Goal: Transaction & Acquisition: Obtain resource

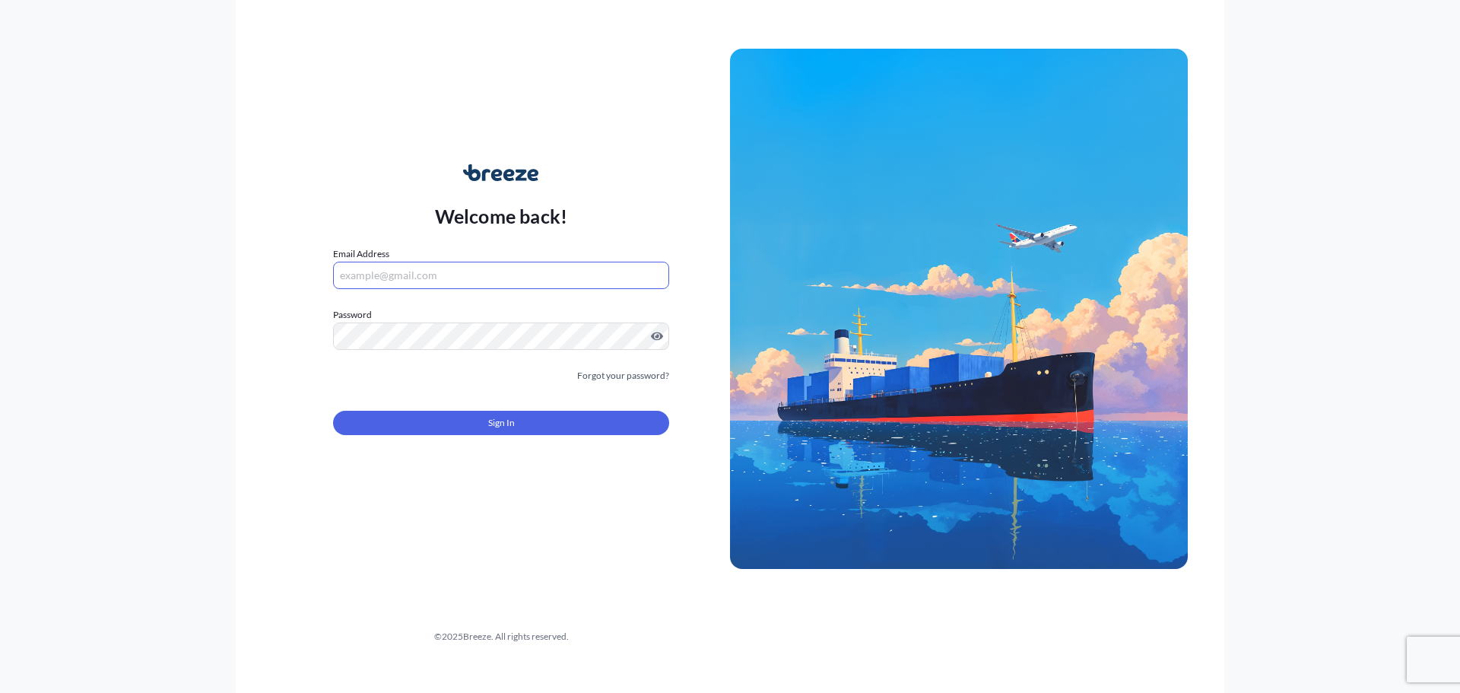
click at [508, 281] on input "Email Address" at bounding box center [501, 275] width 336 height 27
click at [504, 280] on input "Email Address" at bounding box center [501, 275] width 336 height 27
click at [438, 284] on input "Email Address" at bounding box center [501, 275] width 336 height 27
click at [375, 262] on input "Email Address" at bounding box center [501, 275] width 336 height 27
type input "G"
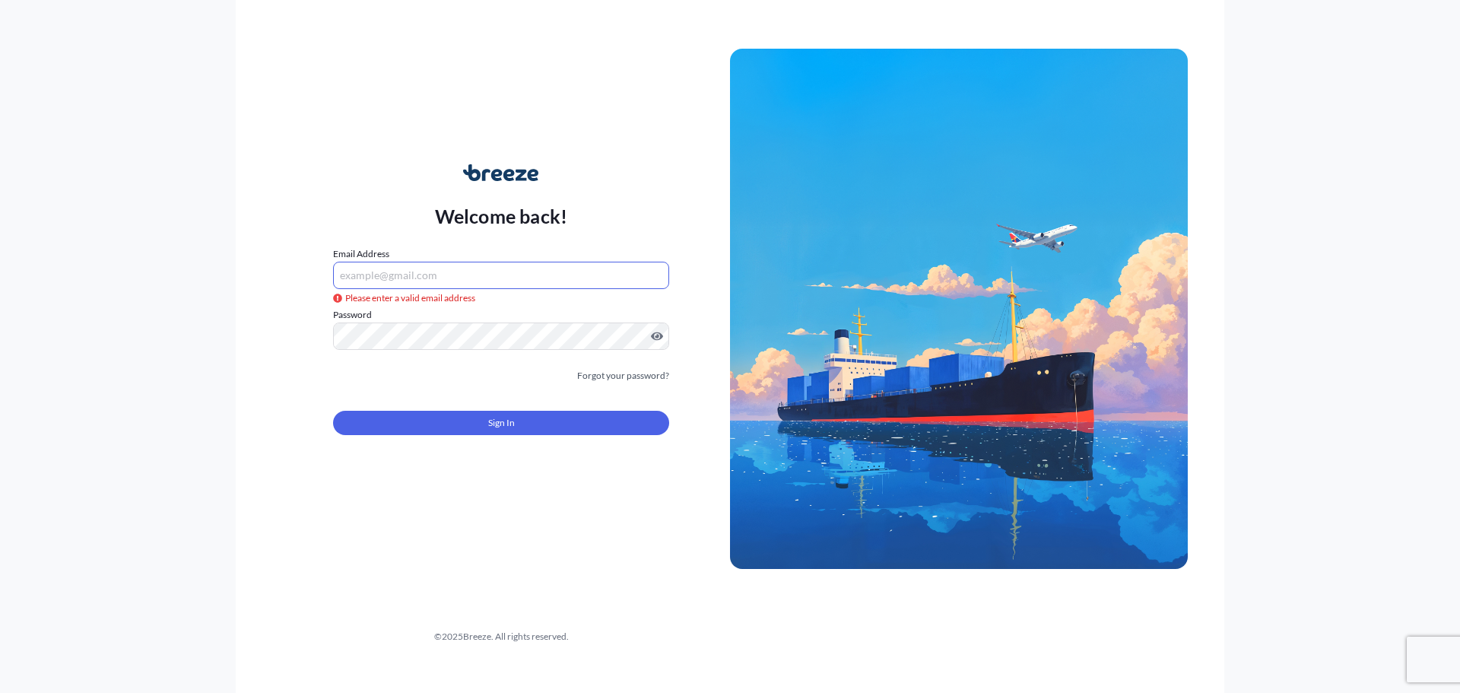
type input "G"
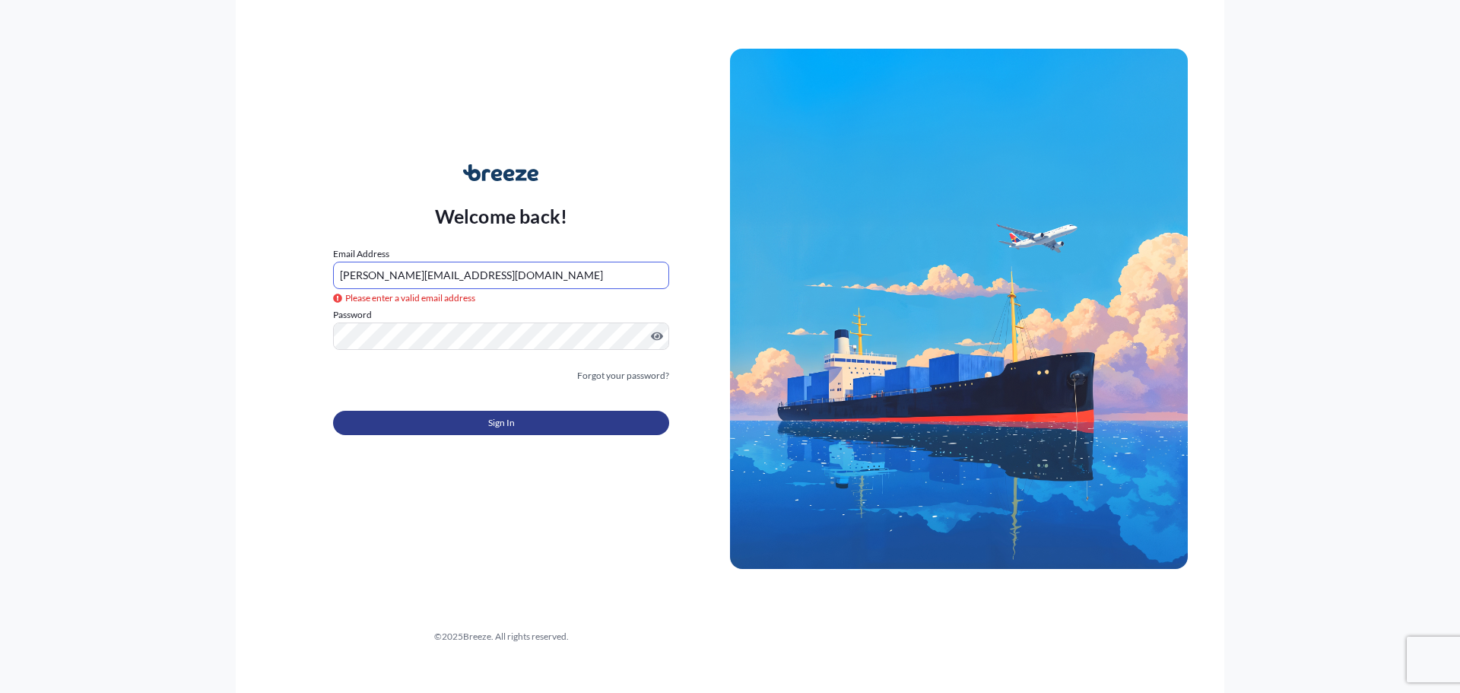
click at [501, 416] on span "Sign In" at bounding box center [501, 422] width 27 height 15
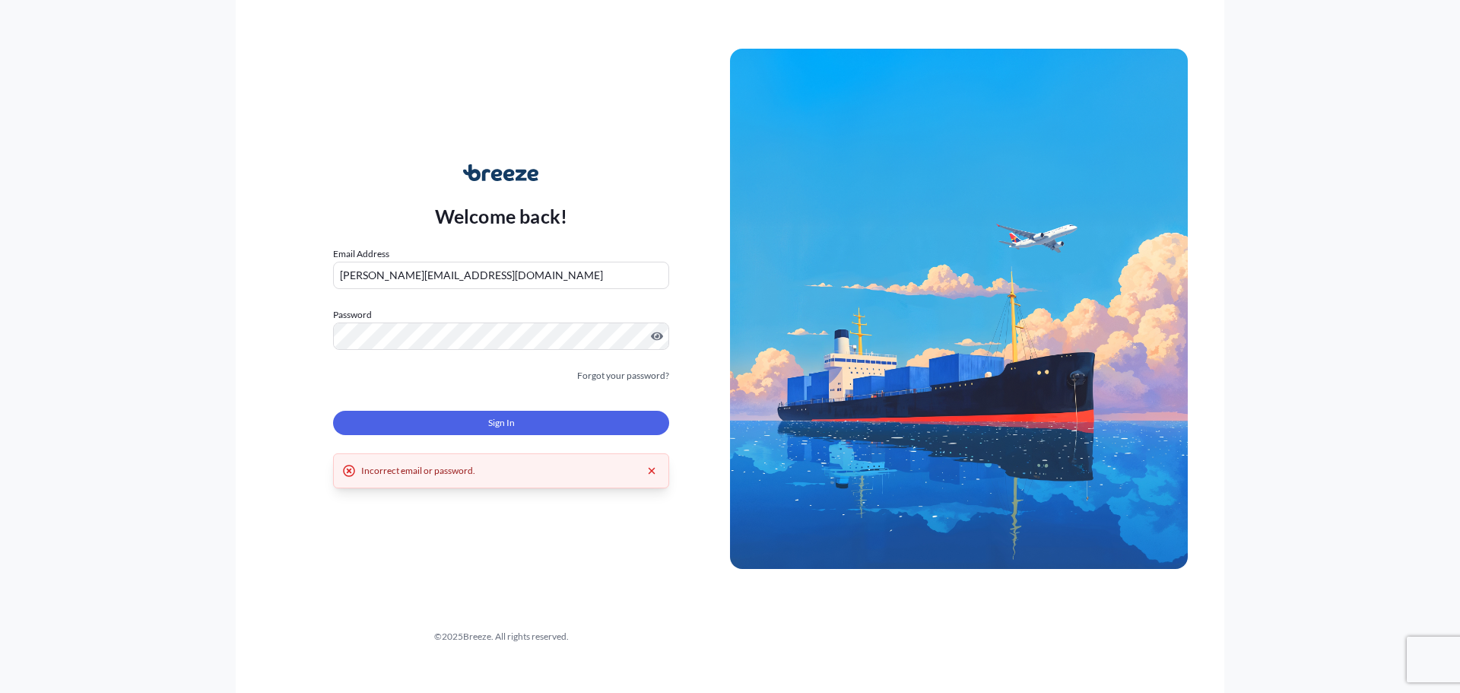
drag, startPoint x: 519, startPoint y: 274, endPoint x: 132, endPoint y: 251, distance: 387.8
click at [132, 251] on div "Welcome back! Email Address [PERSON_NAME][EMAIL_ADDRESS][DOMAIN_NAME] Password …" at bounding box center [730, 346] width 1460 height 693
paste input "[GEOGRAPHIC_DATA]"
type input "[PERSON_NAME][EMAIL_ADDRESS][DOMAIN_NAME]"
click at [530, 275] on input "[PERSON_NAME][EMAIL_ADDRESS][DOMAIN_NAME]" at bounding box center [501, 275] width 336 height 27
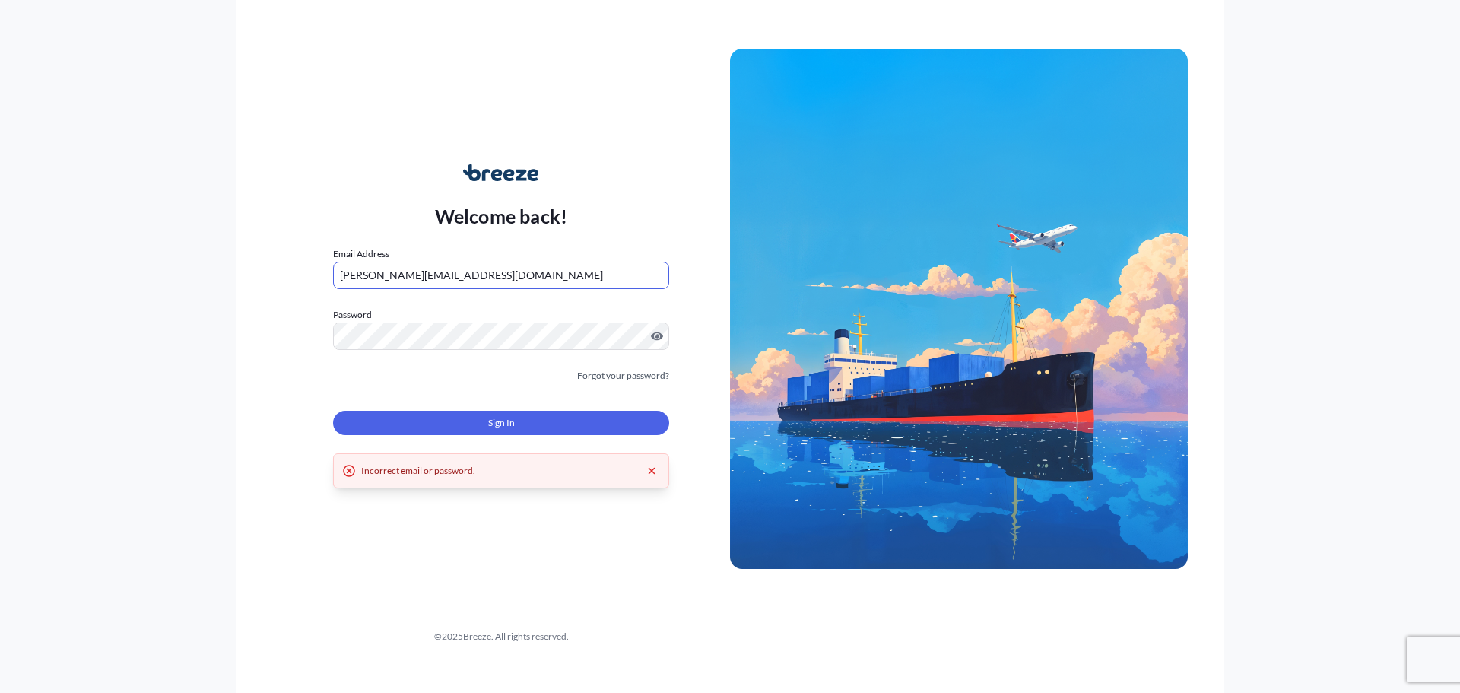
drag, startPoint x: 538, startPoint y: 274, endPoint x: 251, endPoint y: 275, distance: 286.7
click at [251, 275] on div "Welcome back! Email Address [PERSON_NAME][EMAIL_ADDRESS][DOMAIN_NAME] Password …" at bounding box center [730, 346] width 989 height 693
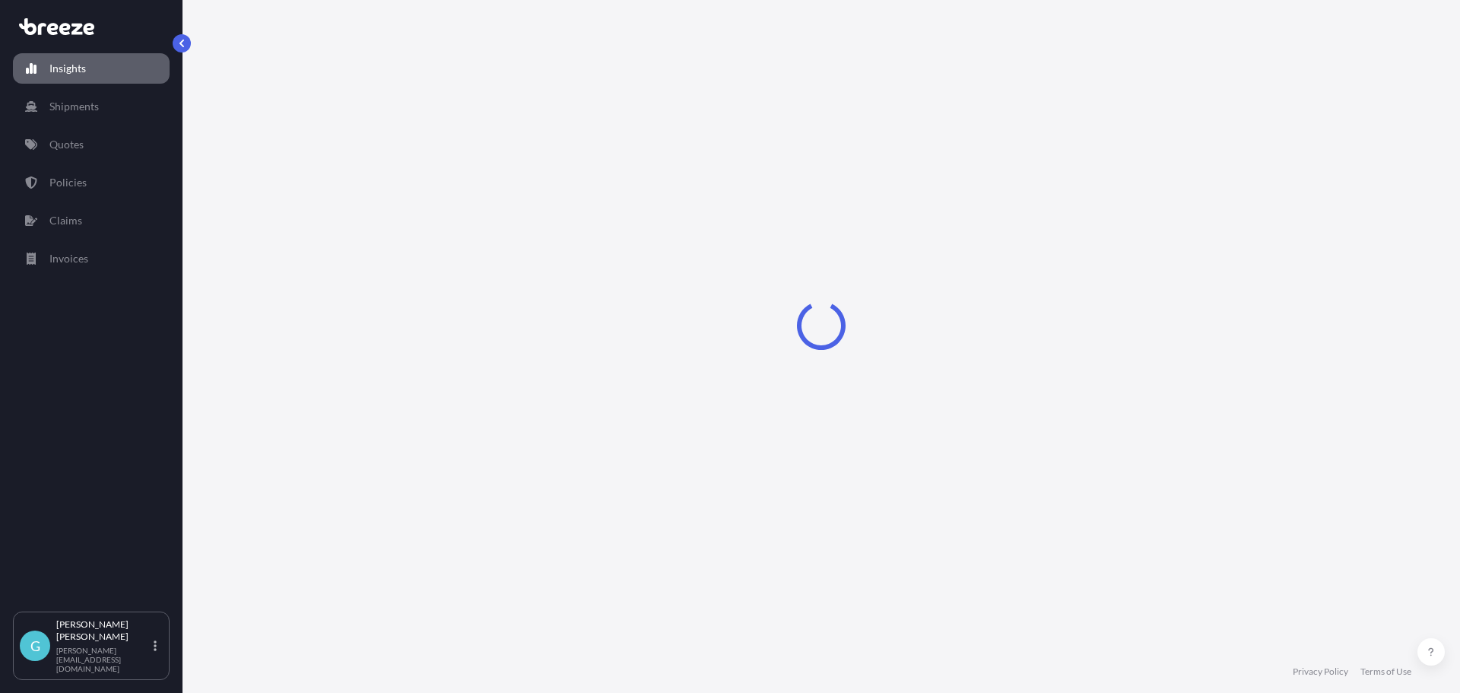
select select "2025"
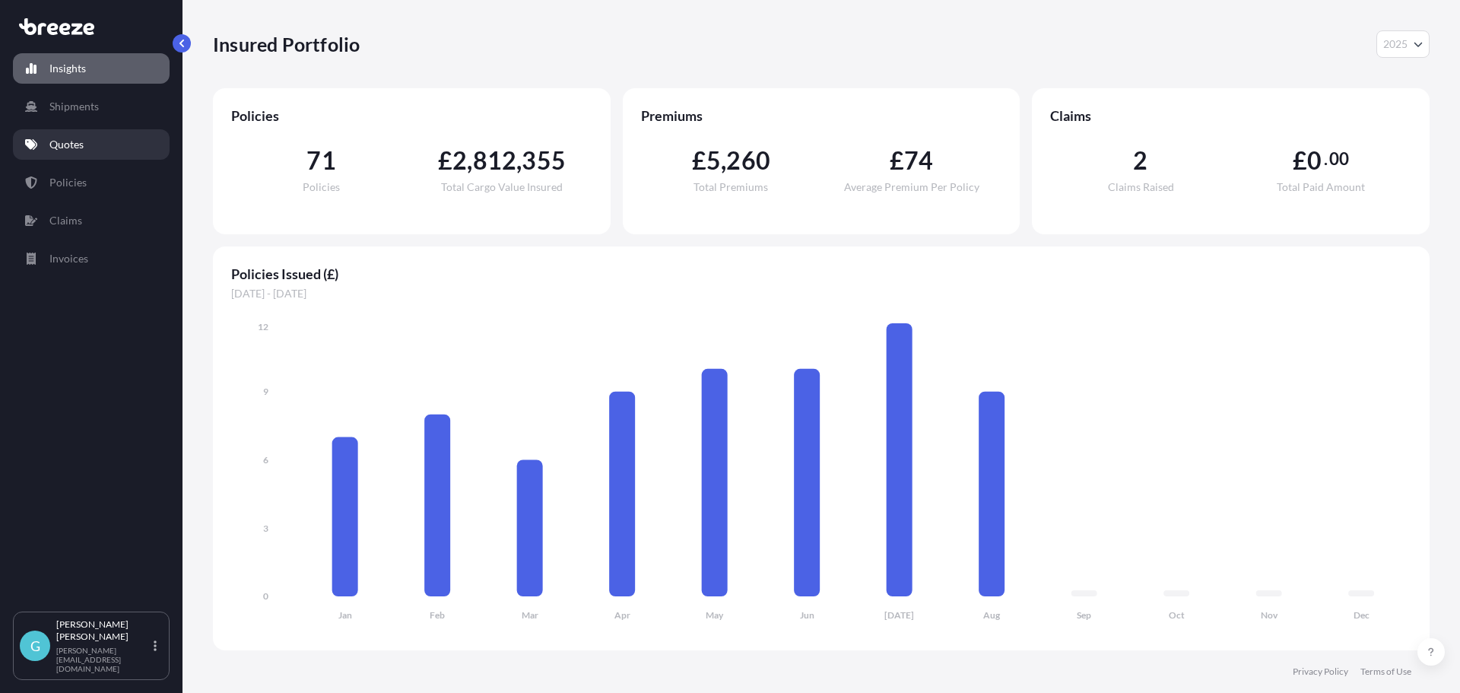
click at [63, 152] on link "Quotes" at bounding box center [91, 144] width 157 height 30
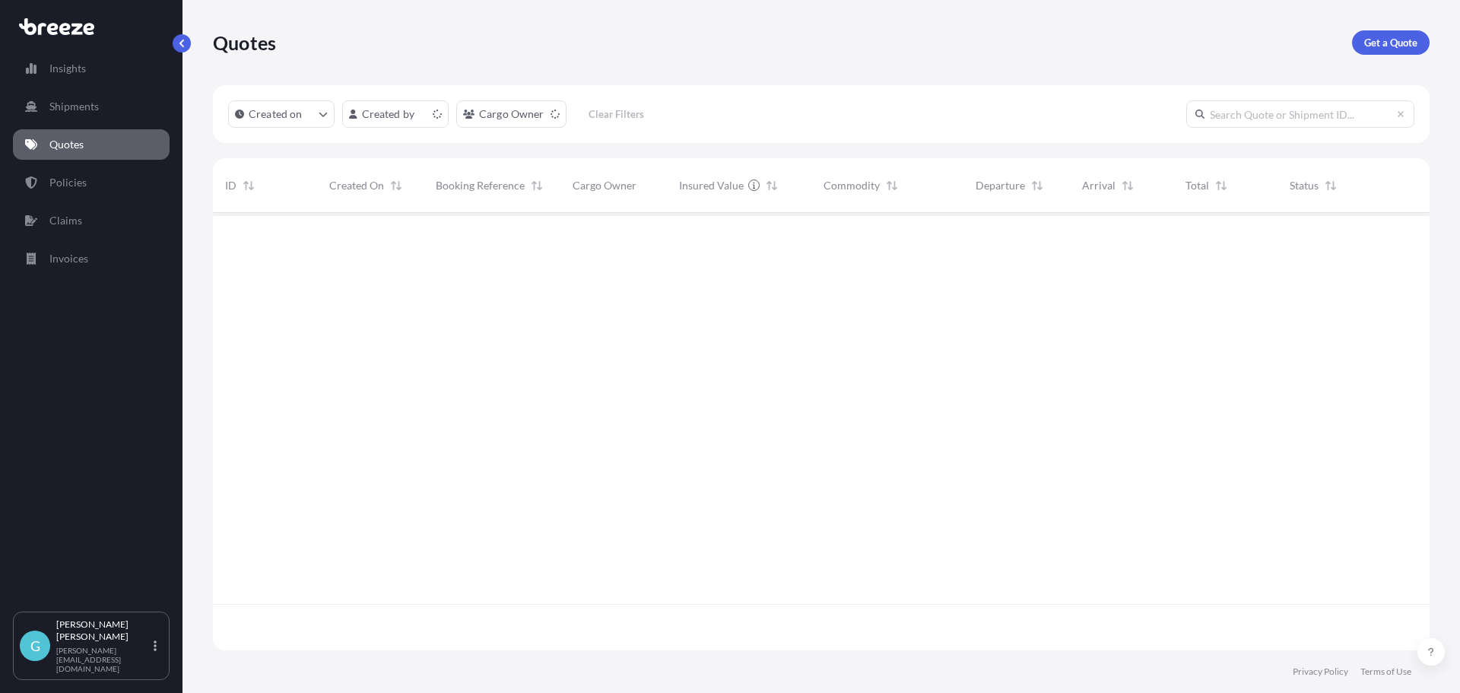
scroll to position [434, 1205]
click at [1386, 46] on p "Get a Quote" at bounding box center [1390, 42] width 53 height 15
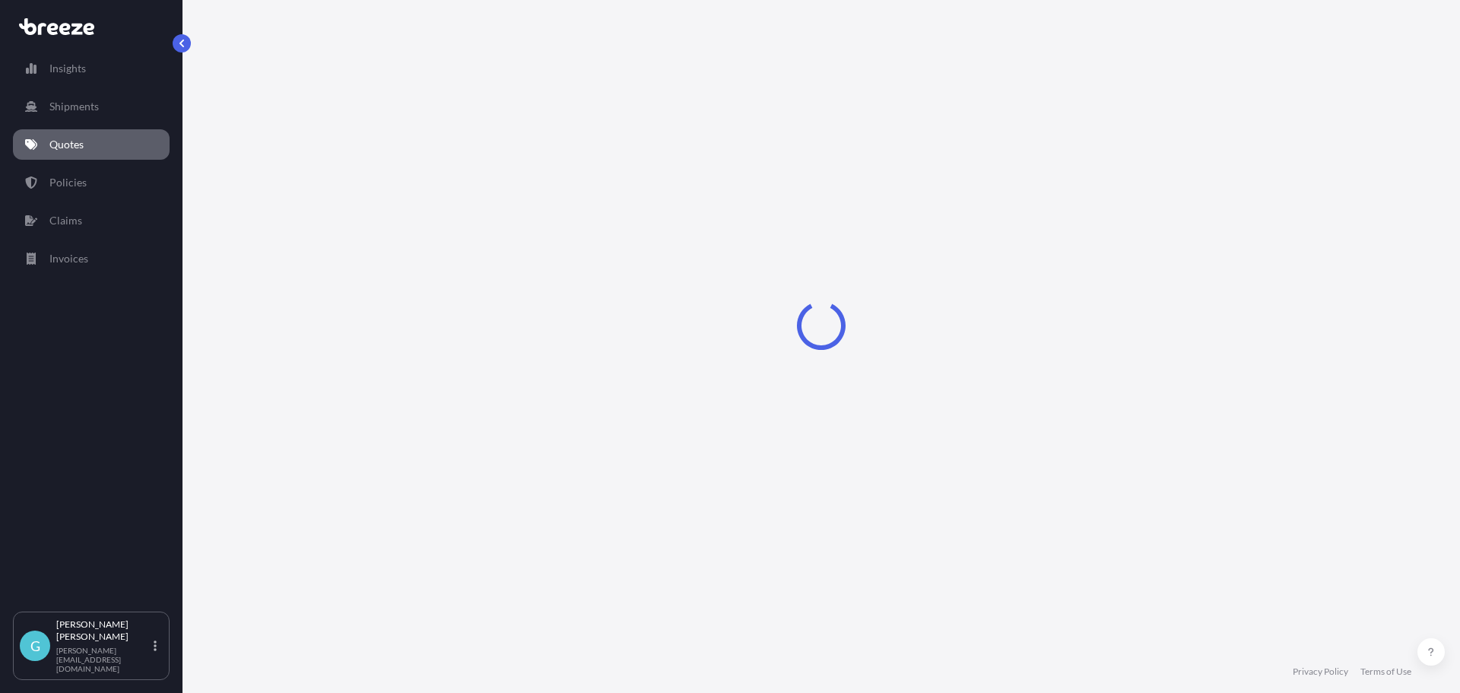
select select "Sea"
select select "1"
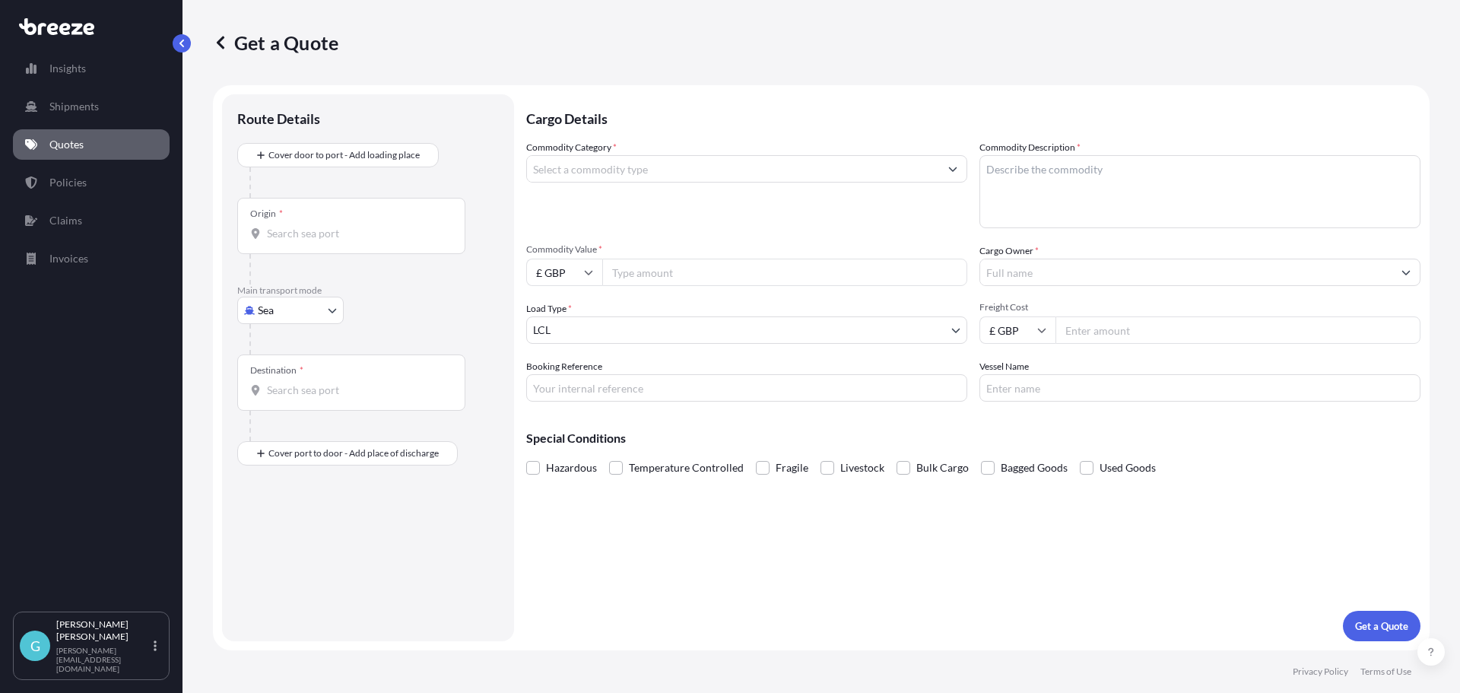
click at [335, 228] on input "Origin *" at bounding box center [356, 233] width 179 height 15
type input "GBLON - [GEOGRAPHIC_DATA], [GEOGRAPHIC_DATA]"
click at [344, 391] on input "Destination *" at bounding box center [356, 396] width 179 height 15
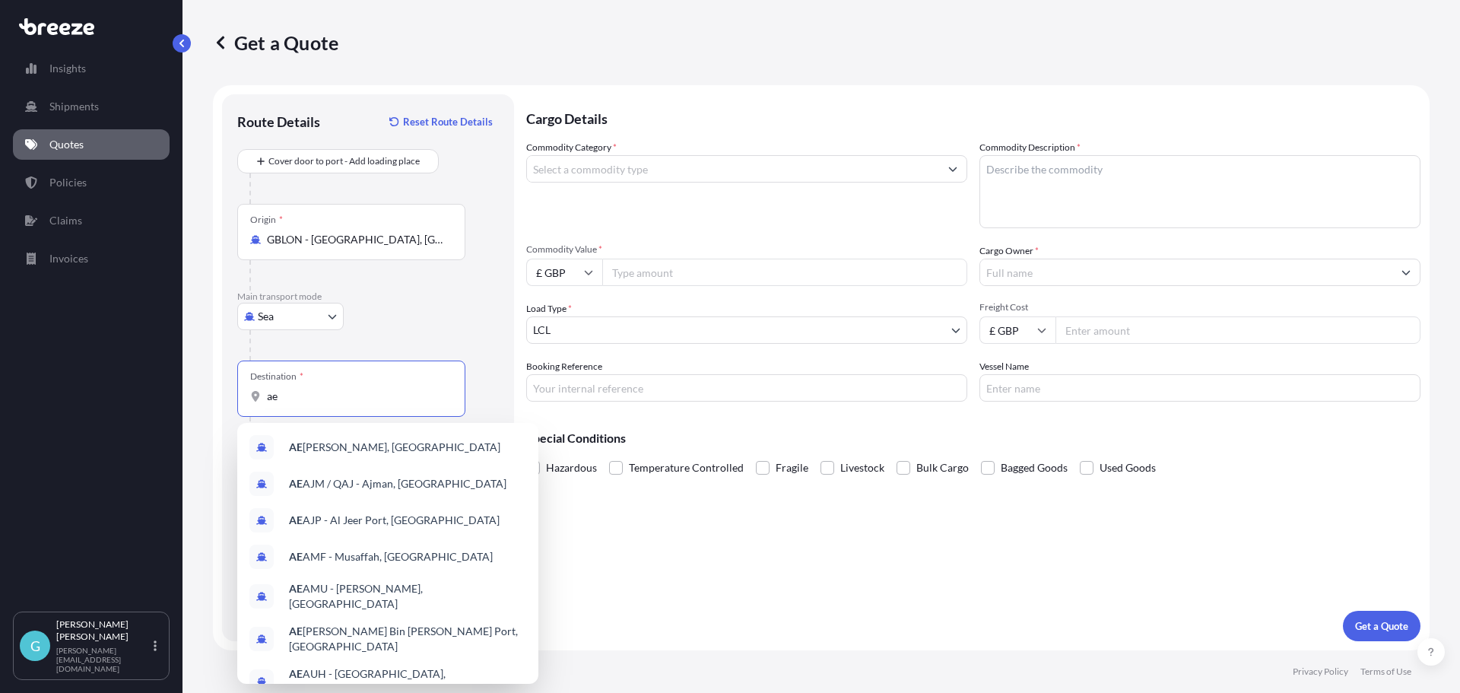
type input "a"
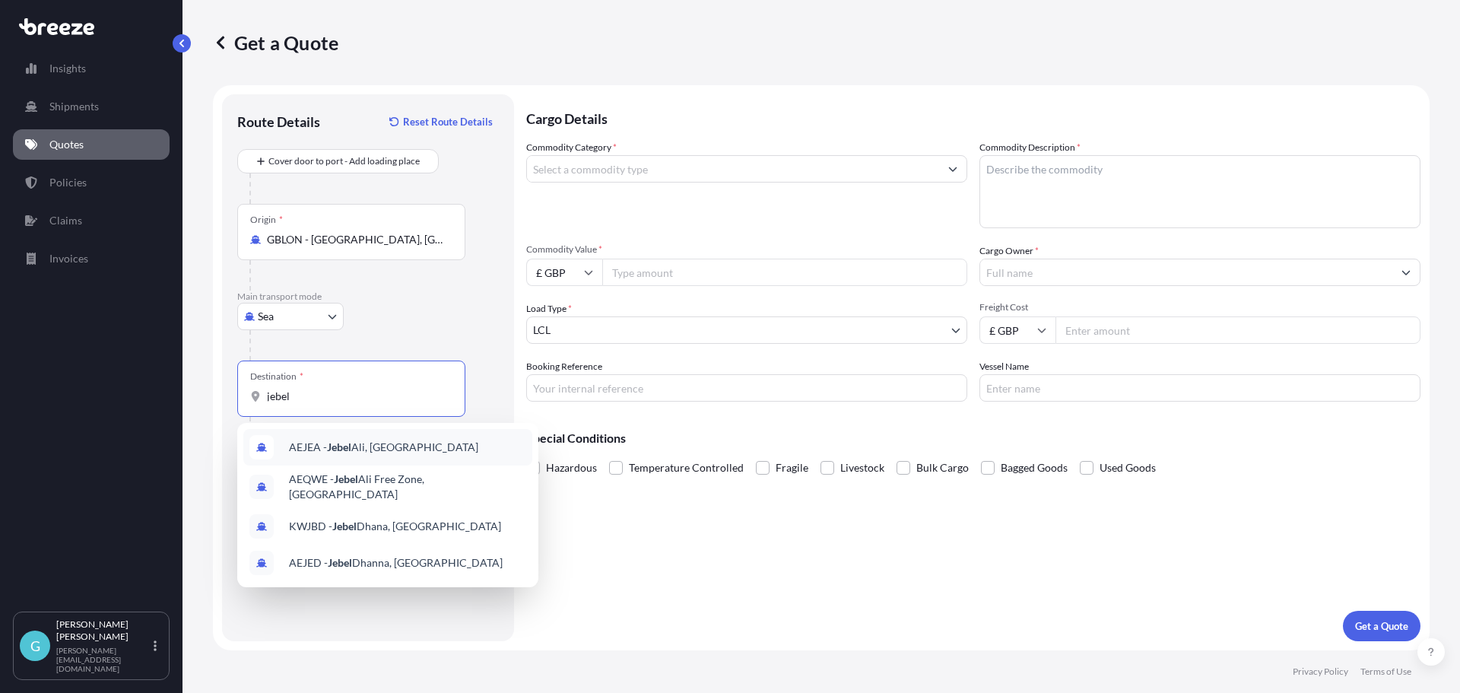
click at [367, 456] on div "AEJEA - [GEOGRAPHIC_DATA], [GEOGRAPHIC_DATA]" at bounding box center [387, 447] width 289 height 37
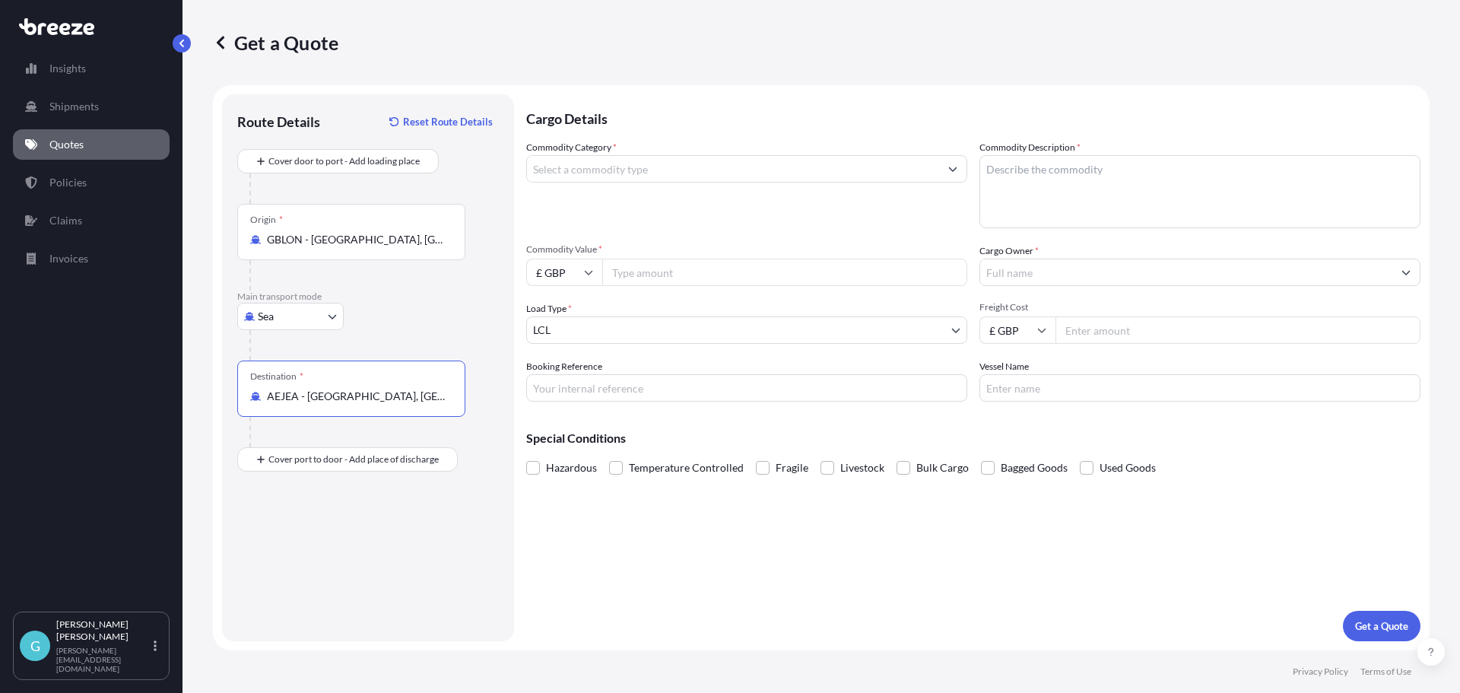
type input "AEJEA - [GEOGRAPHIC_DATA], [GEOGRAPHIC_DATA]"
click at [738, 173] on input "Commodity Category *" at bounding box center [733, 168] width 412 height 27
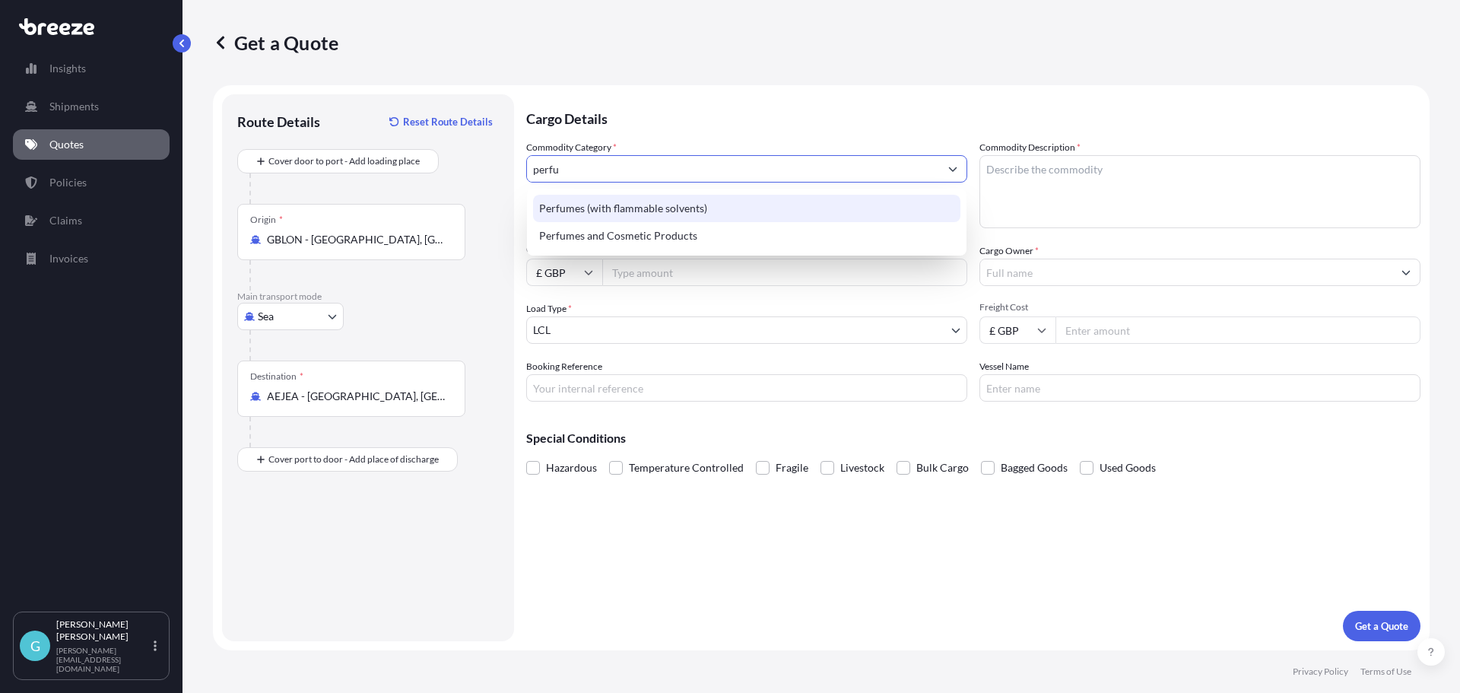
click at [608, 211] on div "Perfumes (with flammable solvents)" at bounding box center [746, 208] width 427 height 27
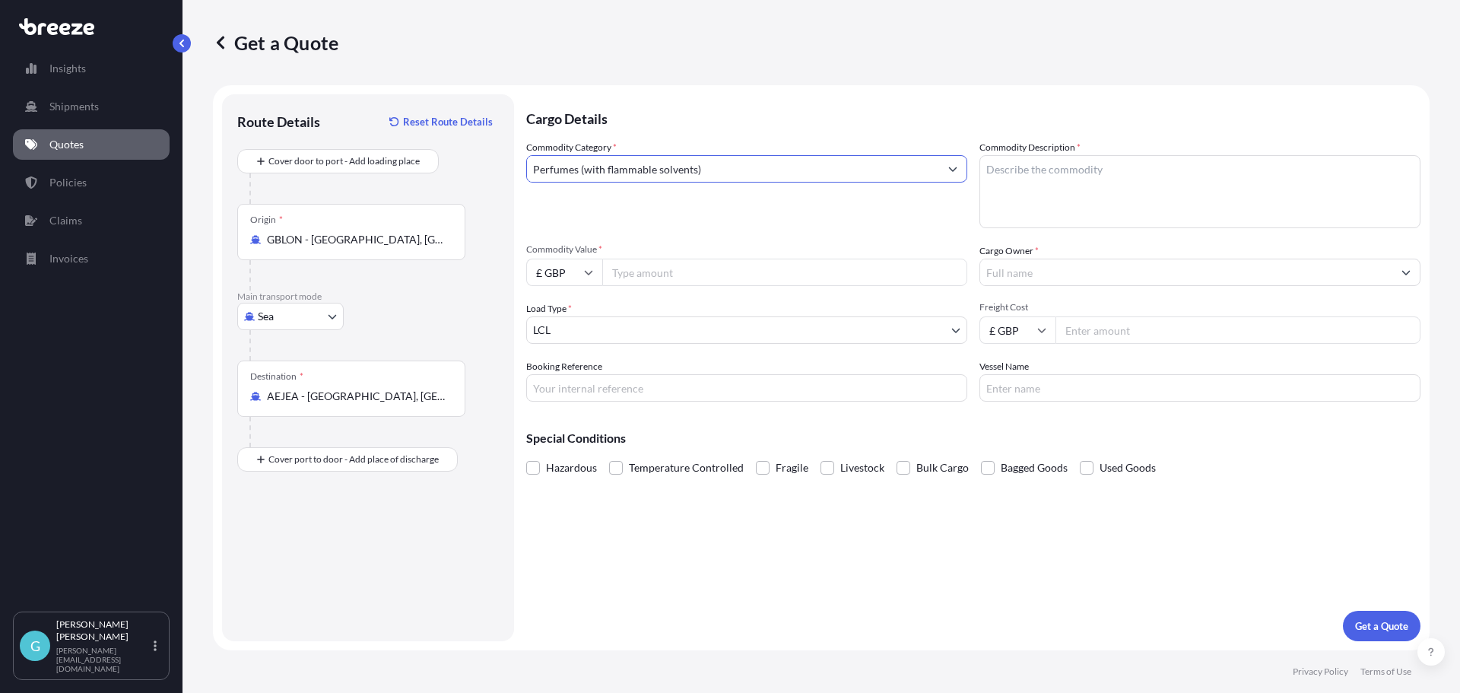
type input "Perfumes (with flammable solvents)"
click at [688, 269] on input "Commodity Value *" at bounding box center [784, 272] width 365 height 27
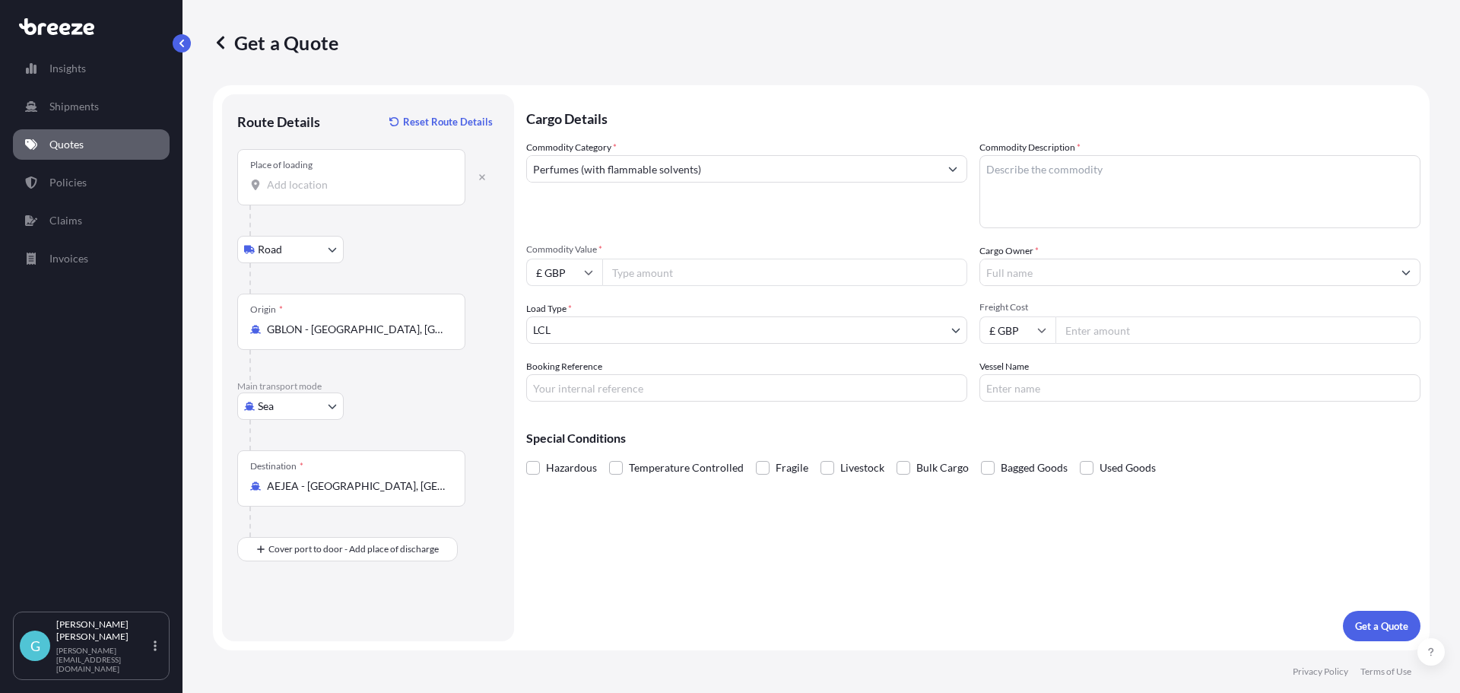
click at [352, 188] on input "Place of loading" at bounding box center [356, 184] width 179 height 15
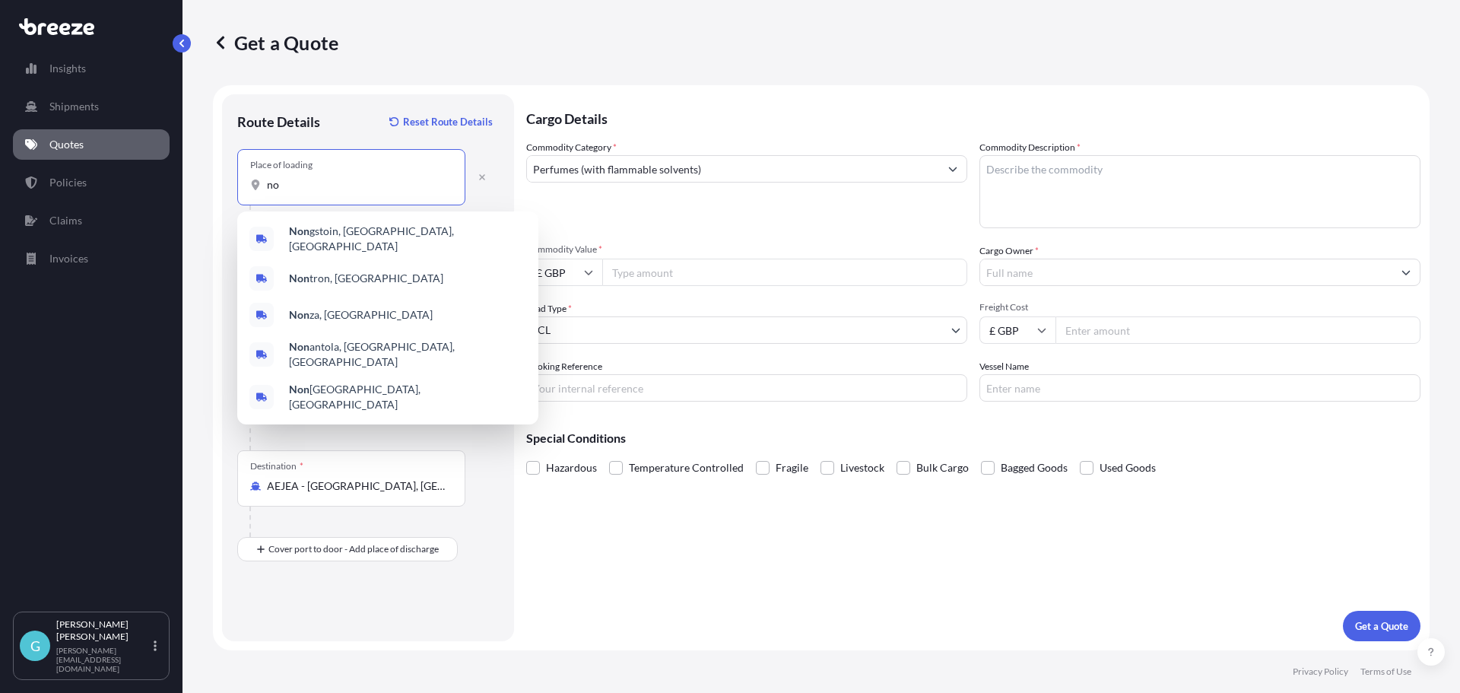
type input "n"
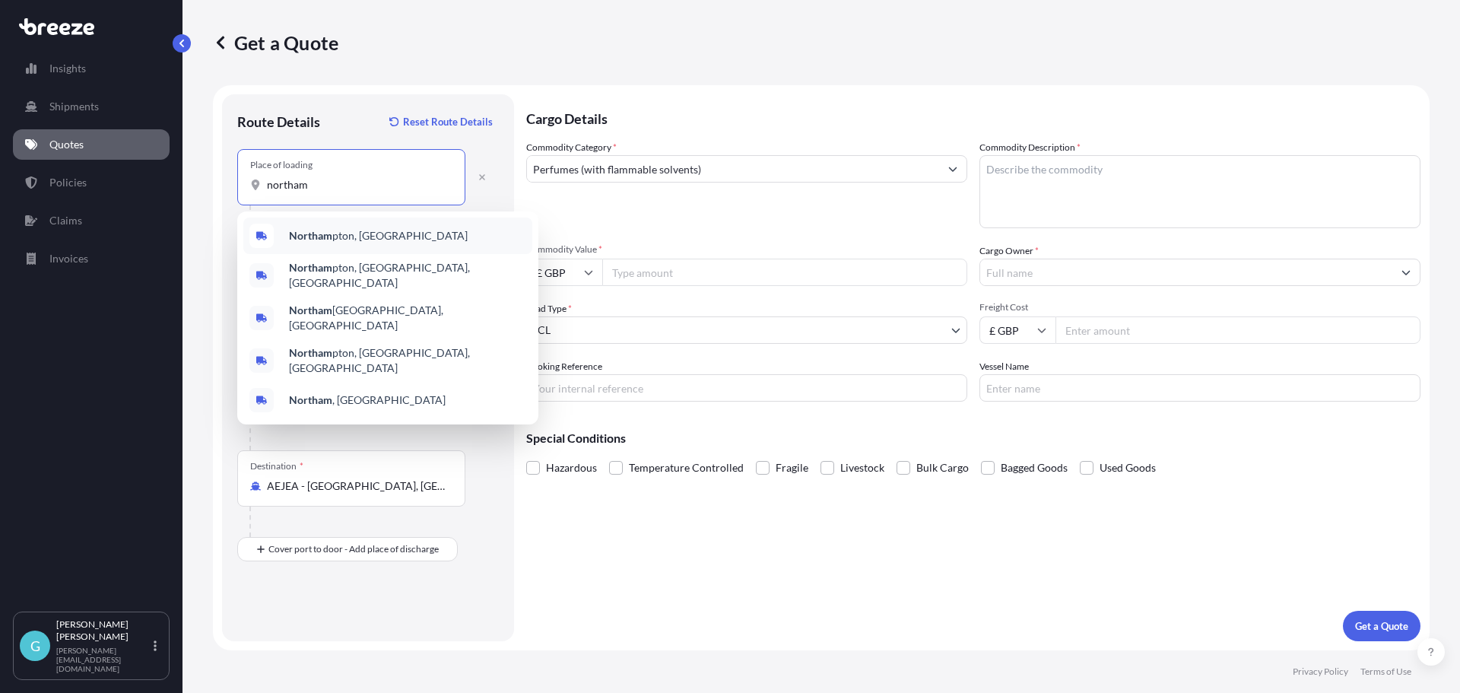
click at [326, 231] on b "Northam" at bounding box center [310, 235] width 43 height 13
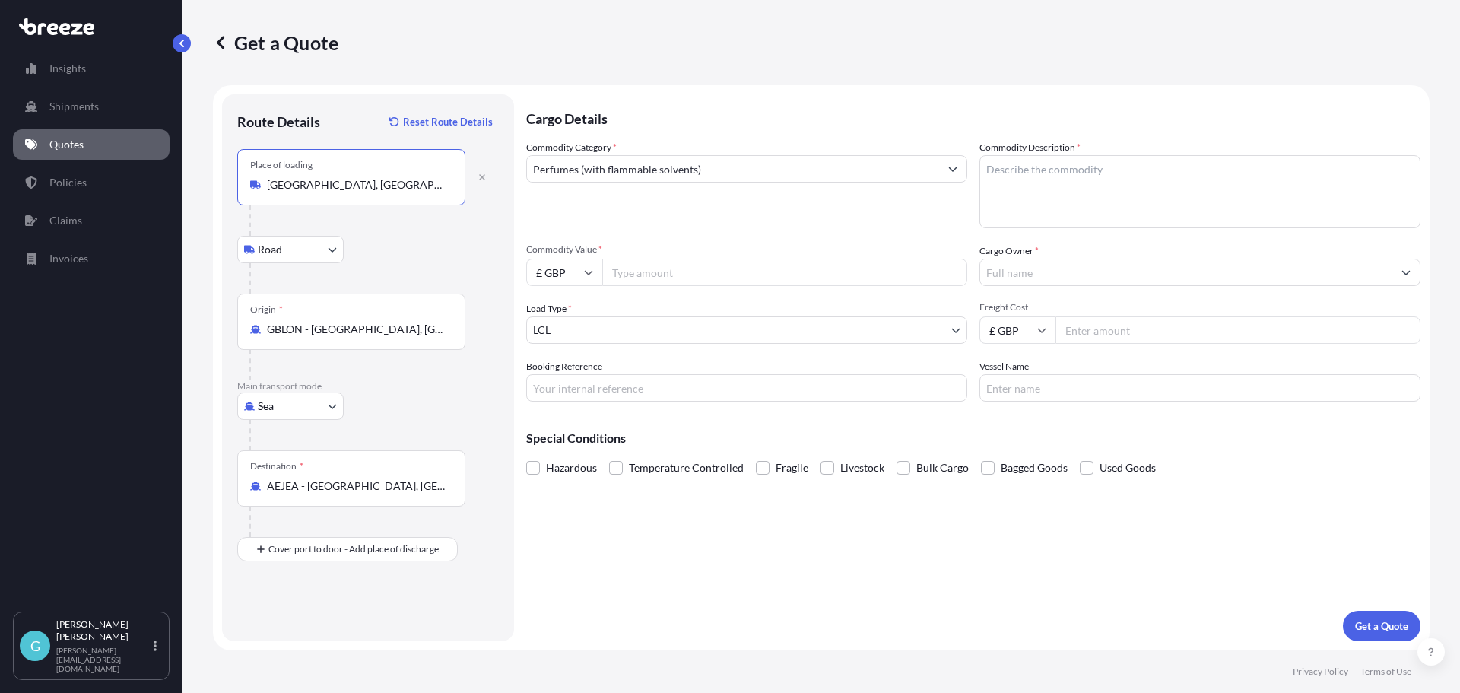
type input "[GEOGRAPHIC_DATA], [GEOGRAPHIC_DATA]"
click at [440, 494] on div "Destination * AEJEA - [GEOGRAPHIC_DATA], [GEOGRAPHIC_DATA]" at bounding box center [351, 478] width 228 height 56
click at [440, 494] on input "AEJEA - [GEOGRAPHIC_DATA], [GEOGRAPHIC_DATA]" at bounding box center [356, 485] width 179 height 15
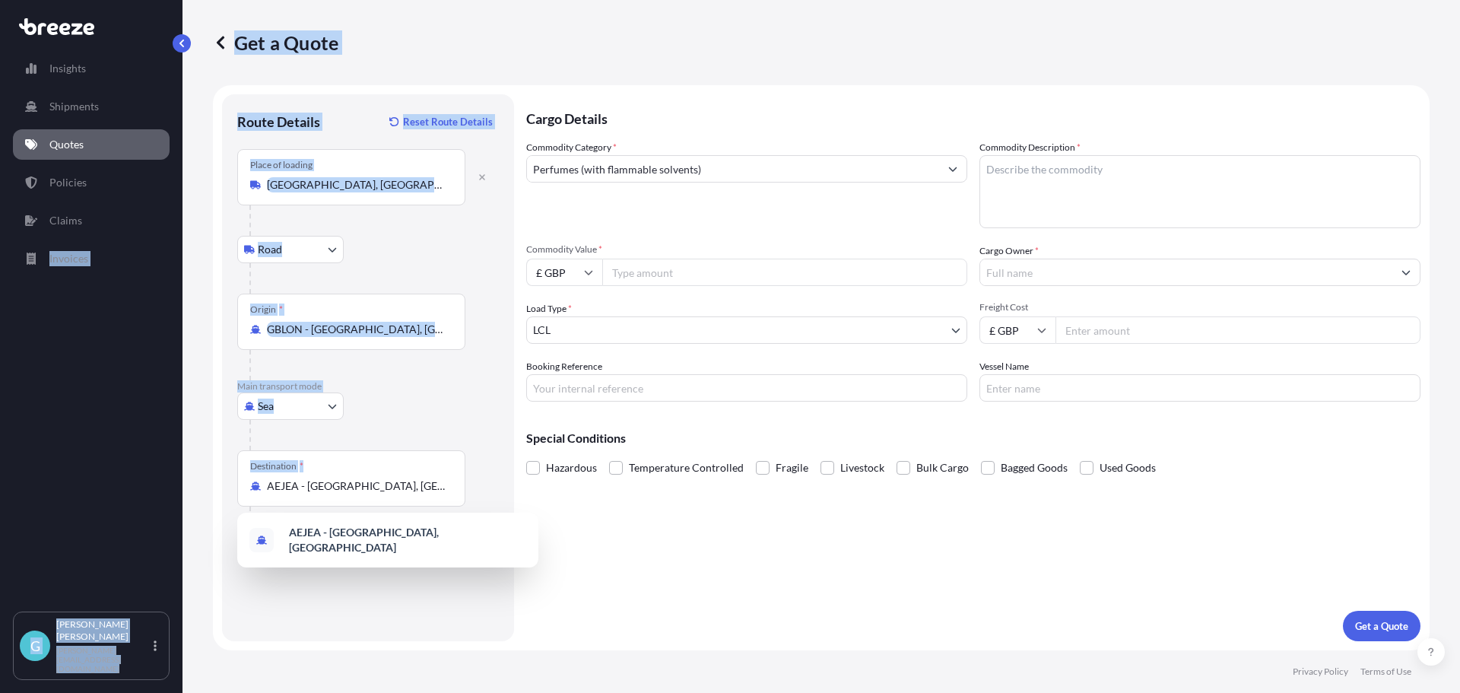
drag, startPoint x: 449, startPoint y: 488, endPoint x: -47, endPoint y: 462, distance: 497.3
click at [0, 462] on html "0 options available. 5 options available. 1 option available. 0 options availab…" at bounding box center [730, 346] width 1460 height 693
copy div "Invoices G [PERSON_NAME] [PERSON_NAME][EMAIL_ADDRESS][DOMAIN_NAME] Get a Quote …"
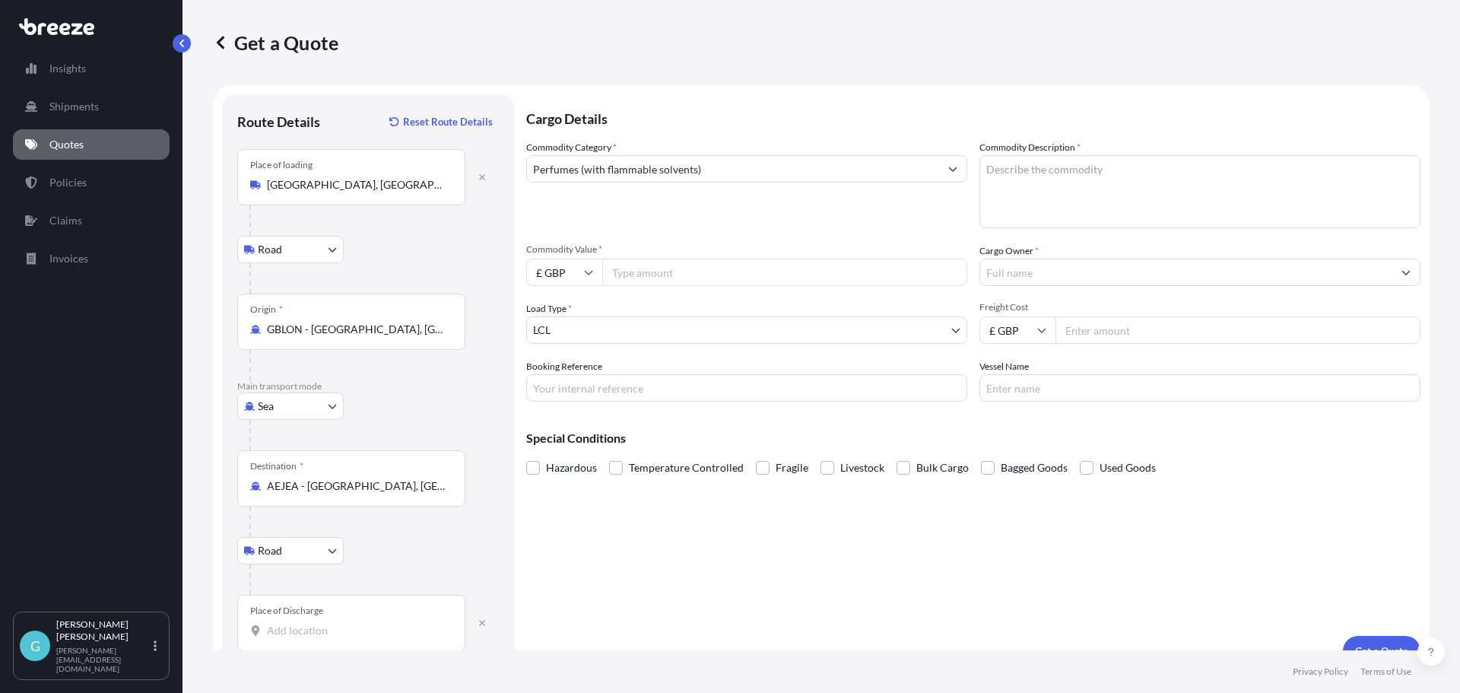
click at [307, 618] on div "Place of Discharge" at bounding box center [351, 623] width 228 height 56
click at [307, 623] on input "Place of Discharge" at bounding box center [356, 630] width 179 height 15
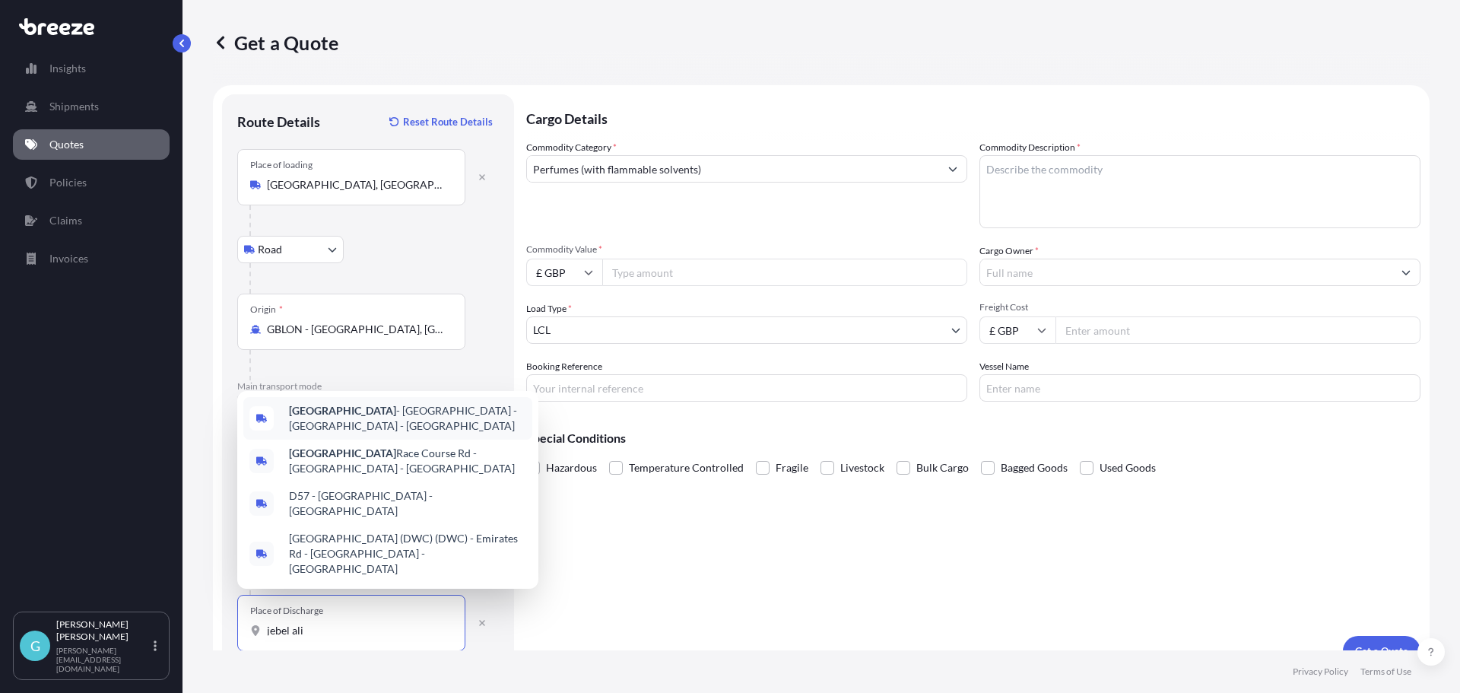
click at [347, 434] on span "[GEOGRAPHIC_DATA] - [GEOGRAPHIC_DATA] - [GEOGRAPHIC_DATA]" at bounding box center [407, 418] width 237 height 30
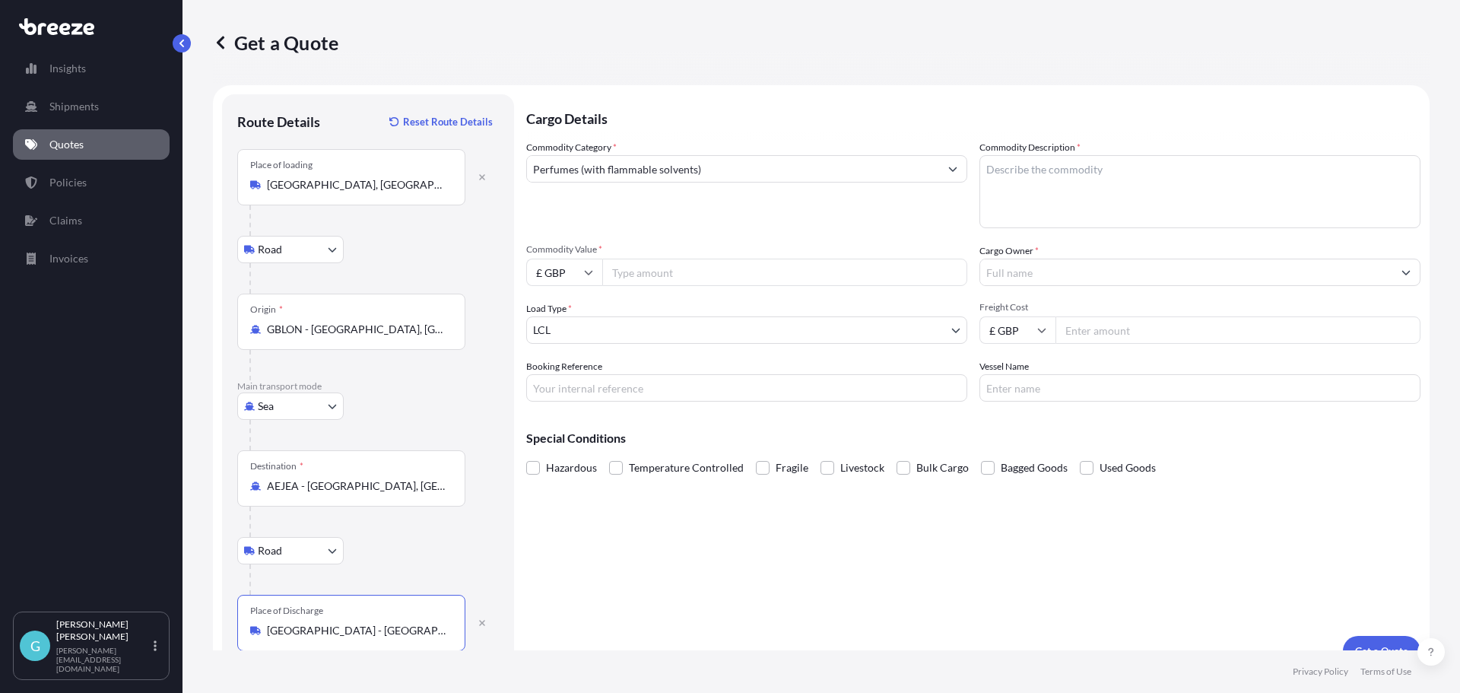
type input "[GEOGRAPHIC_DATA] - [GEOGRAPHIC_DATA] - [GEOGRAPHIC_DATA]"
click at [732, 275] on input "Commodity Value *" at bounding box center [784, 272] width 365 height 27
paste input "11477.14"
type input "11477.14"
click at [596, 396] on input "Booking Reference" at bounding box center [746, 387] width 441 height 27
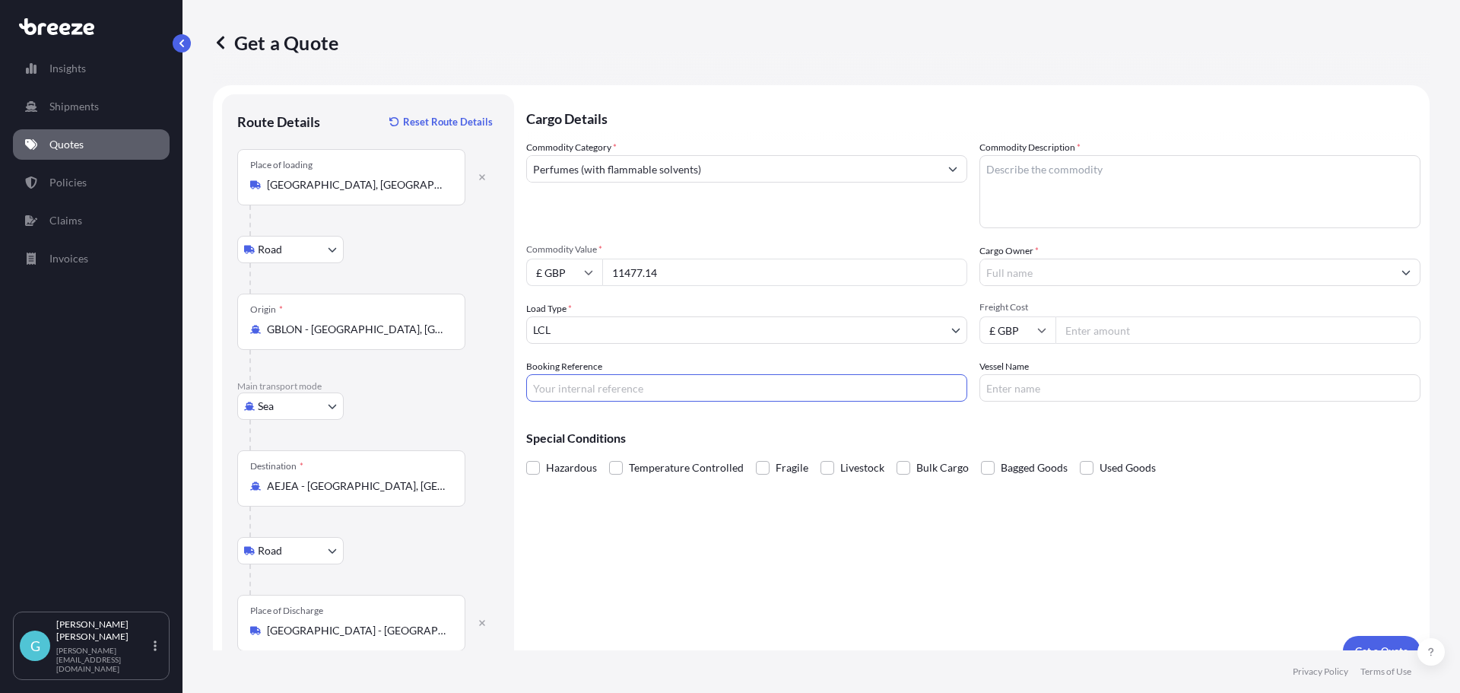
paste input "SQ19555"
type input "SQ19555"
click at [538, 465] on span at bounding box center [533, 468] width 14 height 14
click at [526, 456] on input "Hazardous" at bounding box center [526, 456] width 0 height 0
click at [1014, 191] on textarea "Commodity Description *" at bounding box center [1200, 191] width 441 height 73
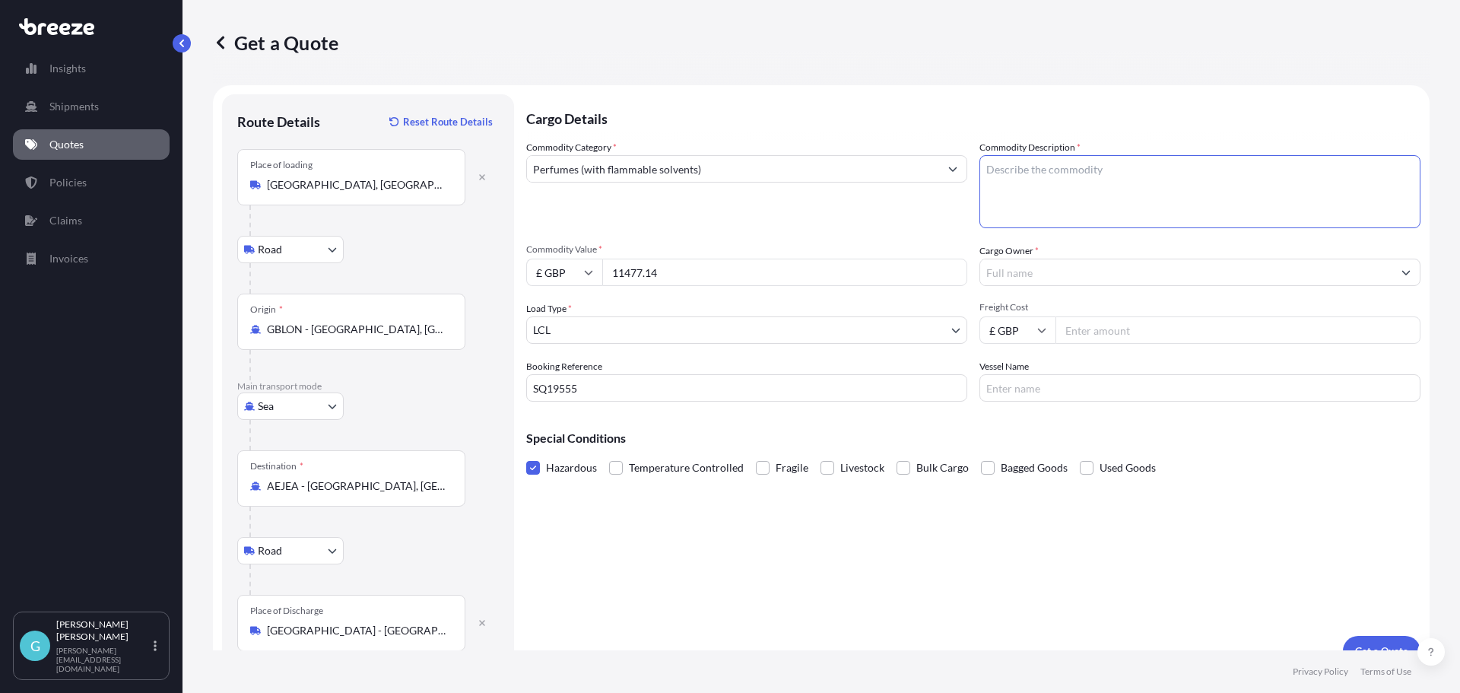
click at [717, 166] on input "Perfumes (with flammable solvents)" at bounding box center [733, 168] width 412 height 27
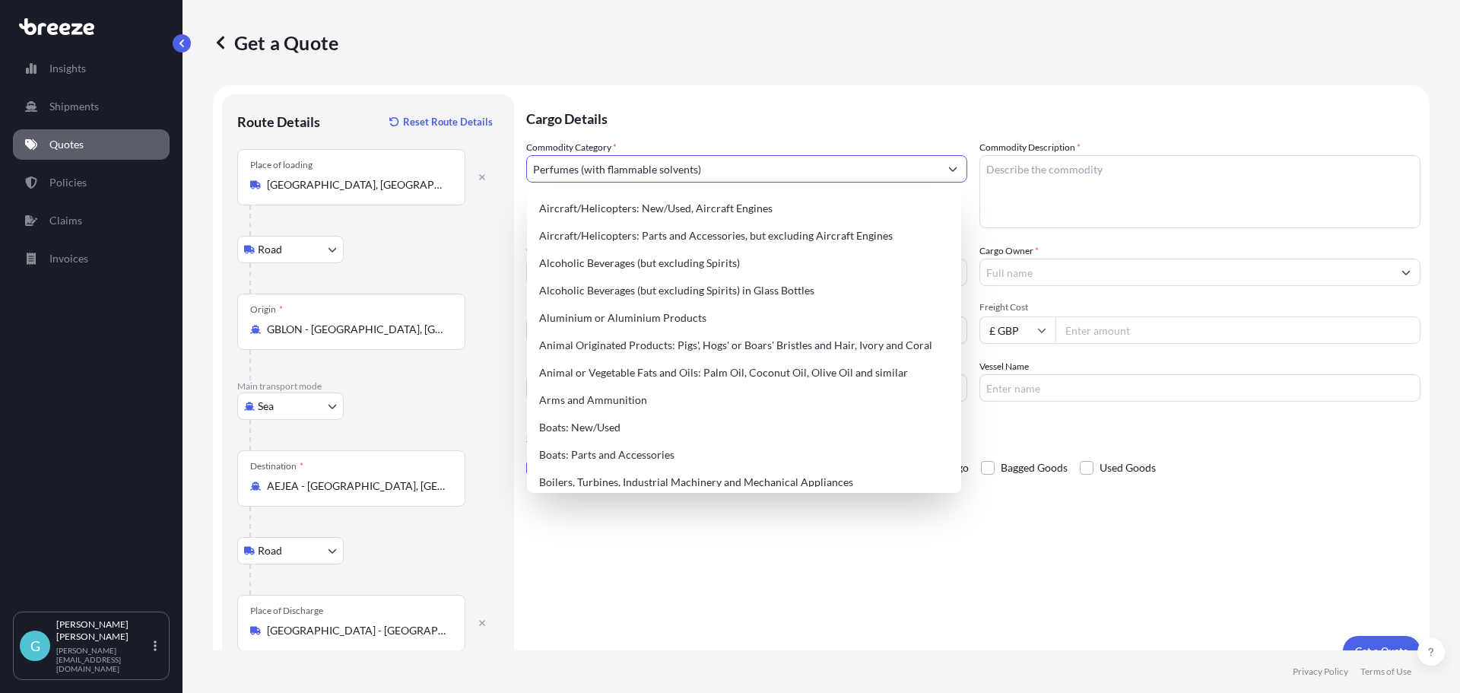
drag, startPoint x: 726, startPoint y: 167, endPoint x: 380, endPoint y: 158, distance: 345.4
click at [380, 158] on form "Route Details Reset Route Details Place of loading [GEOGRAPHIC_DATA], [GEOGRAPH…" at bounding box center [821, 380] width 1217 height 590
click at [1083, 186] on textarea "Commodity Description *" at bounding box center [1200, 191] width 441 height 73
paste textarea "Perfumes (with flammable solvents)"
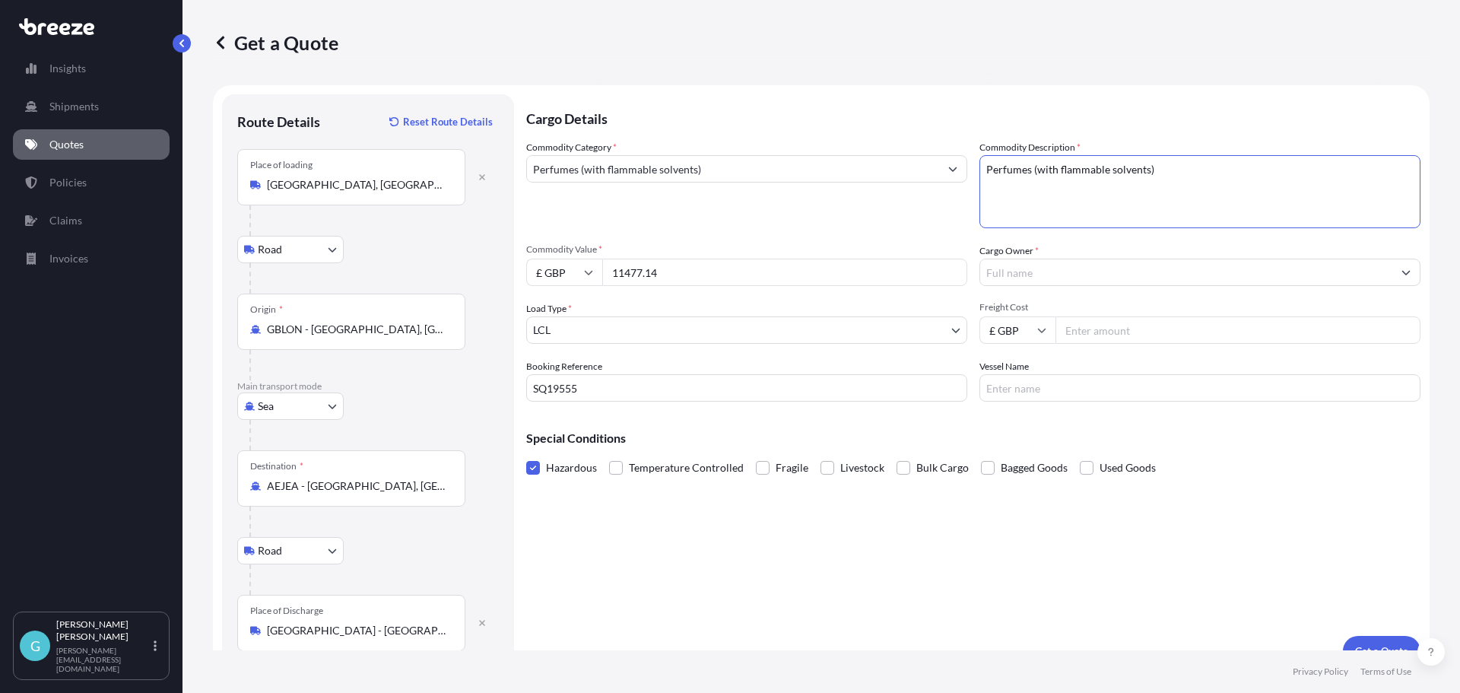
type textarea "Perfumes (with flammable solvents)"
click at [989, 272] on input "Cargo Owner *" at bounding box center [1186, 272] width 412 height 27
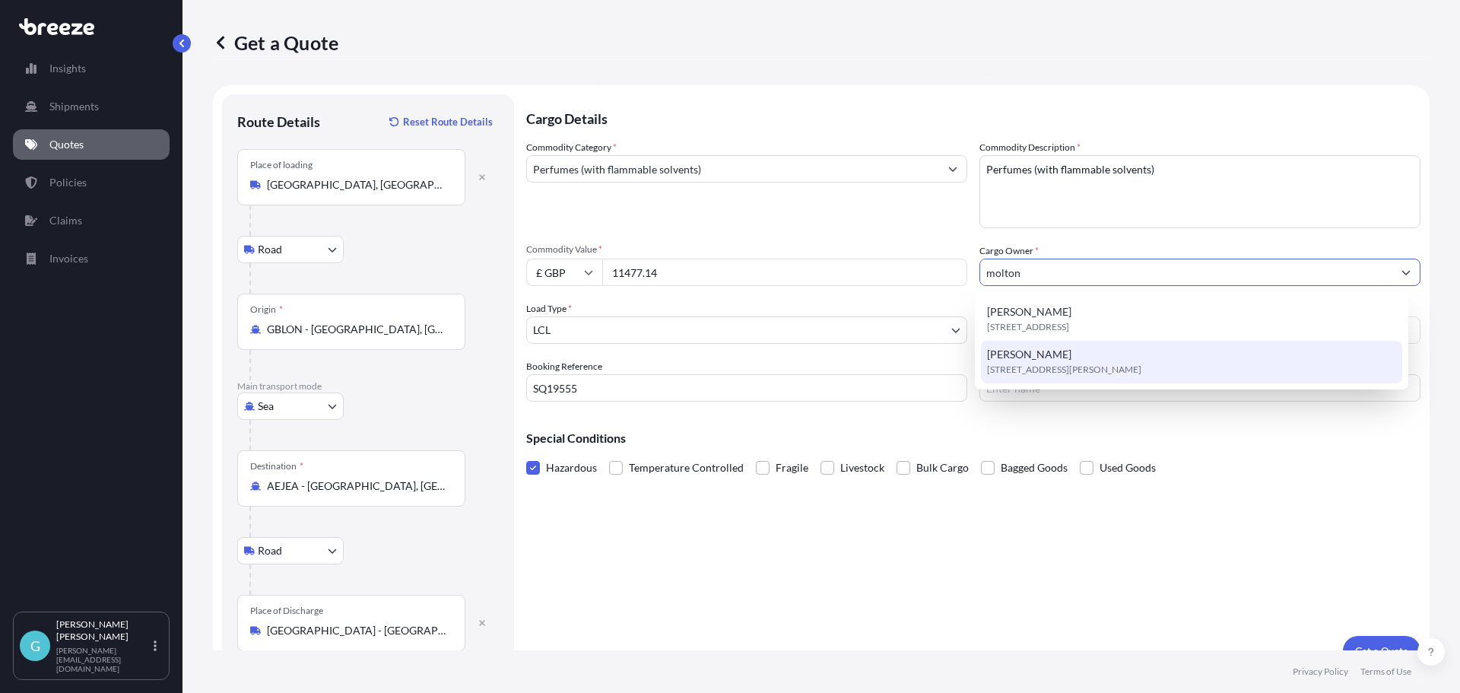
click at [1142, 364] on span "[STREET_ADDRESS][PERSON_NAME]" at bounding box center [1064, 369] width 154 height 15
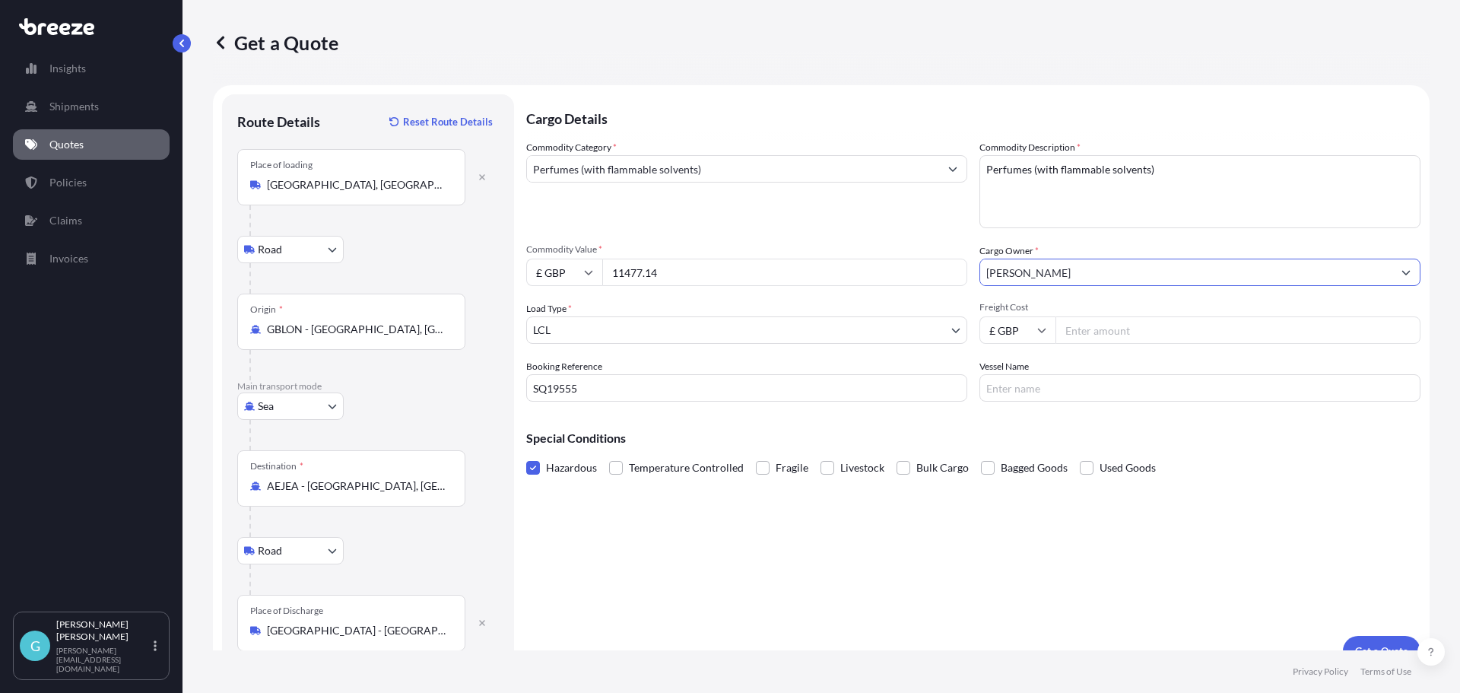
type input "[PERSON_NAME]"
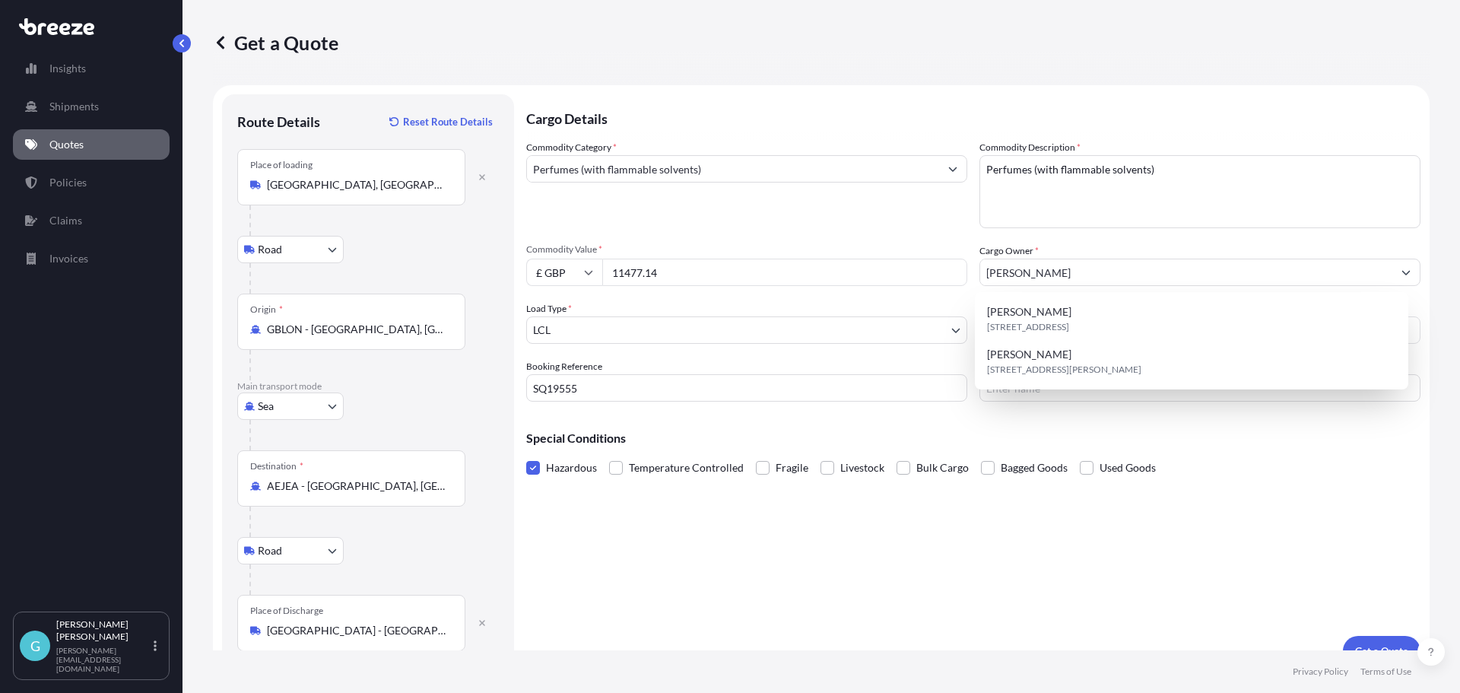
click at [1081, 445] on div "Special Conditions Hazardous Temperature Controlled Fragile Livestock Bulk Carg…" at bounding box center [973, 446] width 894 height 65
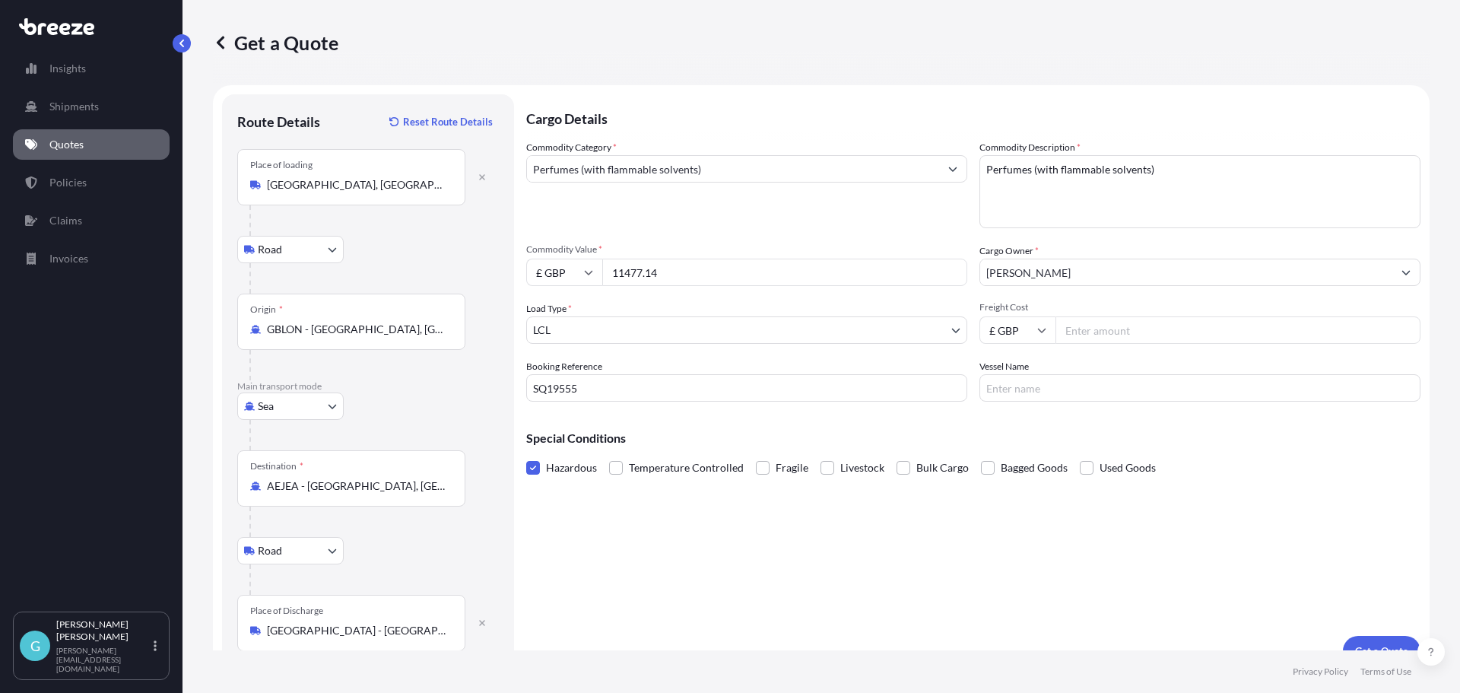
click at [1123, 322] on input "Freight Cost" at bounding box center [1238, 329] width 365 height 27
type input "344.59"
click at [1066, 389] on input "Vessel Name" at bounding box center [1200, 387] width 441 height 27
paste input "SAVANNAH EXPRESS"
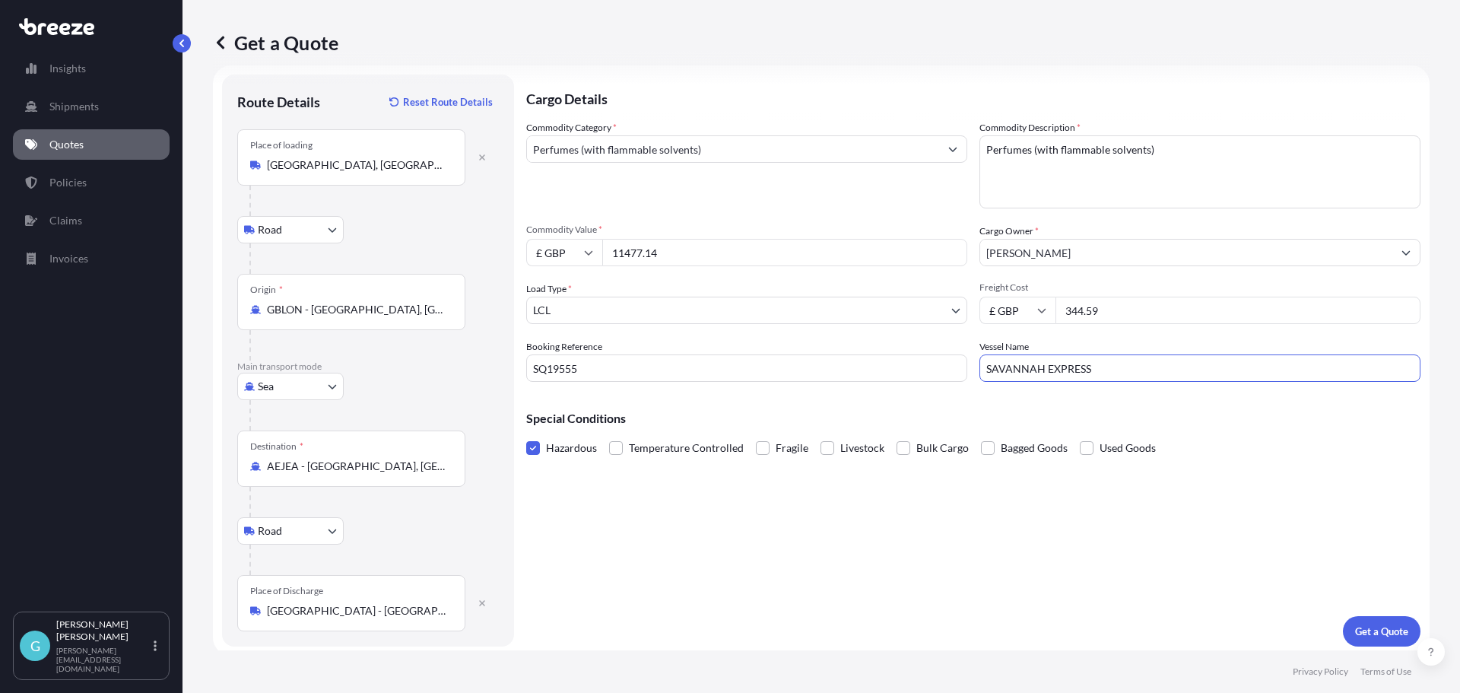
scroll to position [25, 0]
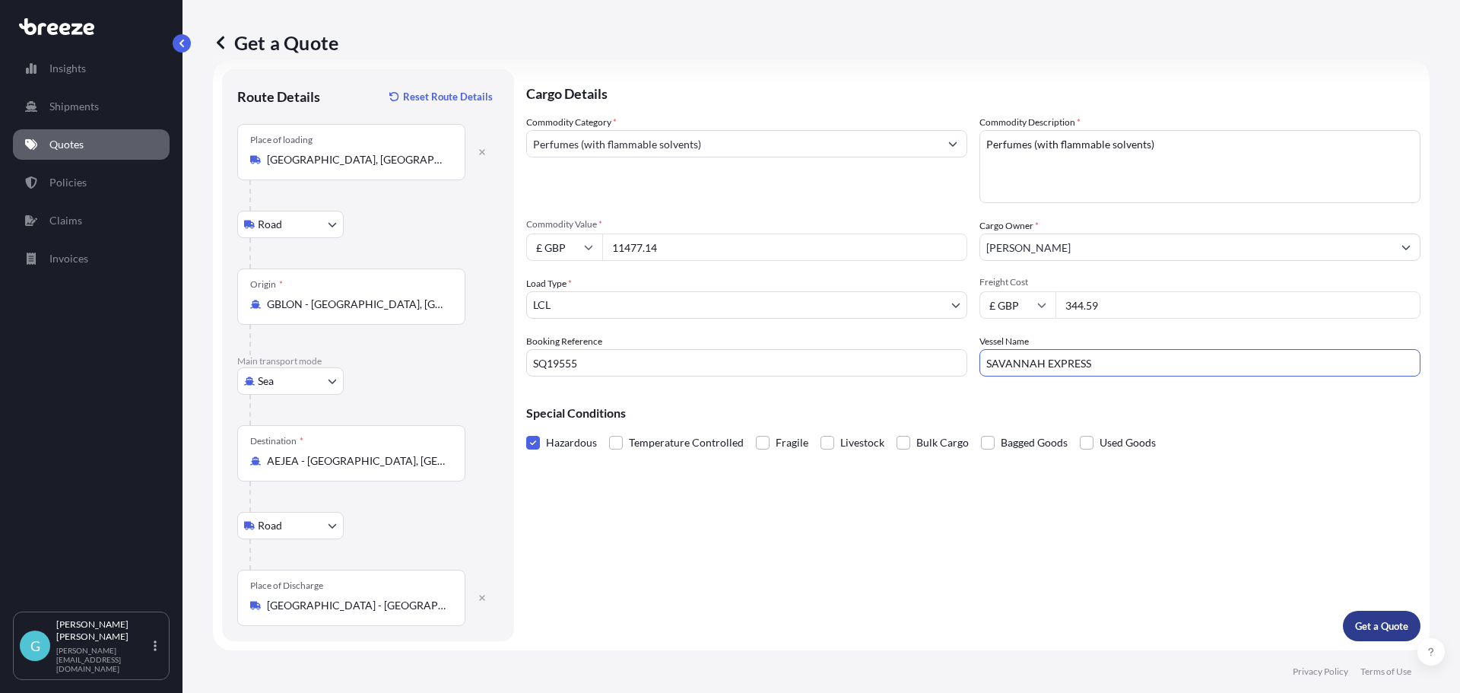
type input "SAVANNAH EXPRESS"
click at [1374, 618] on button "Get a Quote" at bounding box center [1382, 626] width 78 height 30
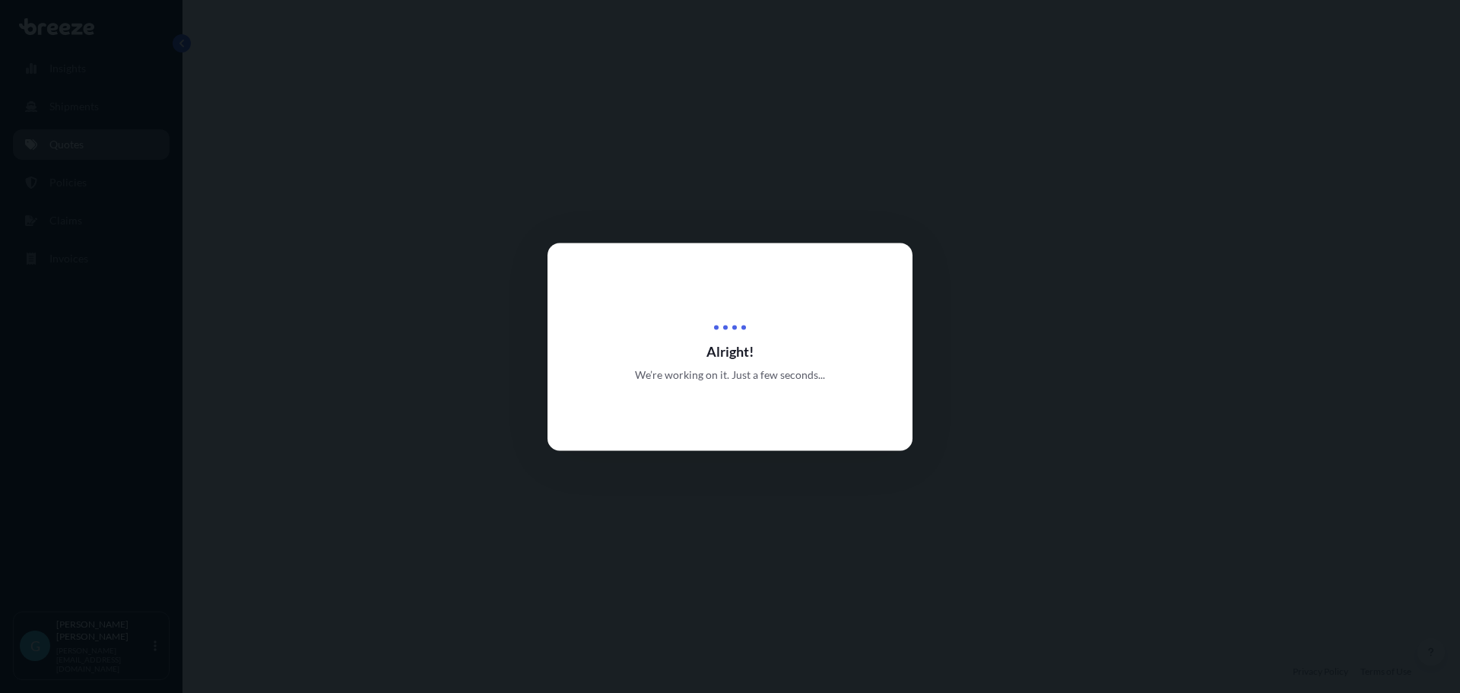
select select "Road"
select select "Sea"
select select "Road"
select select "1"
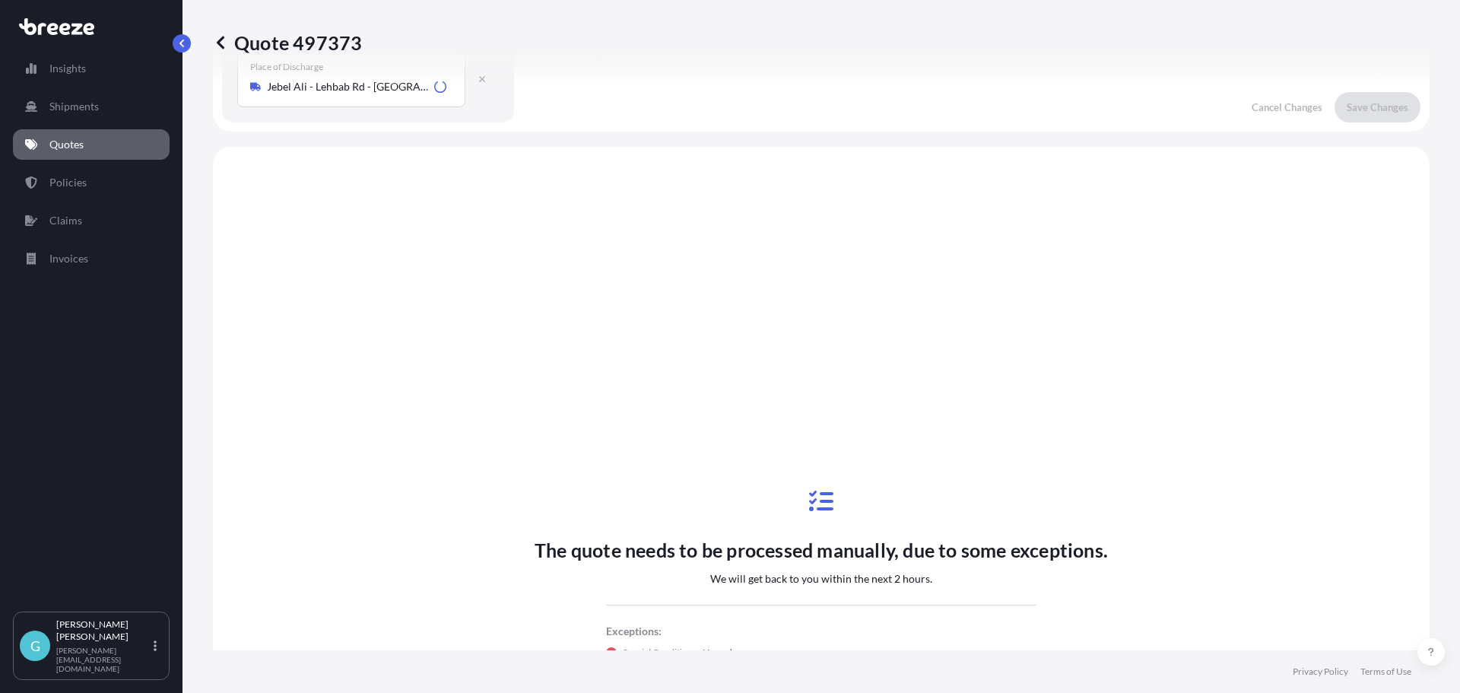
scroll to position [608, 0]
